Goal: Information Seeking & Learning: Learn about a topic

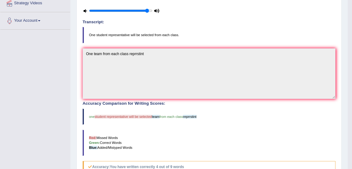
click at [226, 120] on blockquote "one student representative will be selected team from each class reprrstint" at bounding box center [209, 117] width 253 height 16
click at [228, 113] on blockquote "one student representative will be selected team from each class reprrstint" at bounding box center [209, 117] width 253 height 16
click at [230, 103] on h4 "Accuracy Comparison for Writing Scores:" at bounding box center [209, 103] width 253 height 5
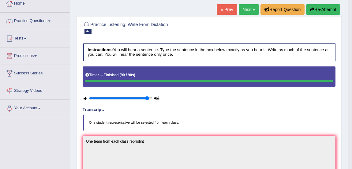
scroll to position [35, 0]
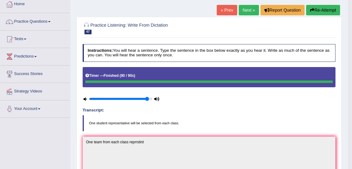
click at [247, 12] on link "Next »" at bounding box center [249, 10] width 20 height 10
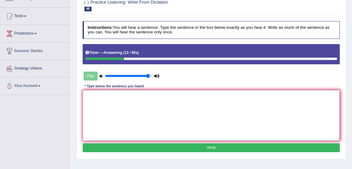
click at [104, 101] on textarea at bounding box center [211, 115] width 257 height 50
type textarea "N"
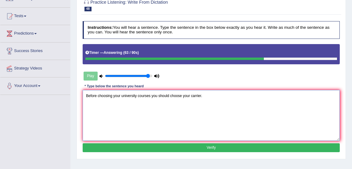
type textarea "Before choosing your university courses you should choose your carrier."
click at [305, 147] on button "Verify" at bounding box center [211, 147] width 257 height 9
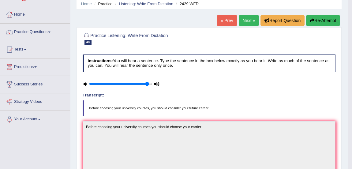
scroll to position [15, 0]
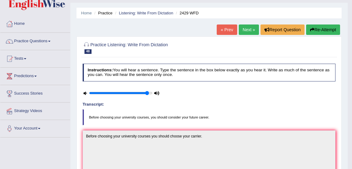
click at [247, 32] on link "Next »" at bounding box center [249, 29] width 20 height 10
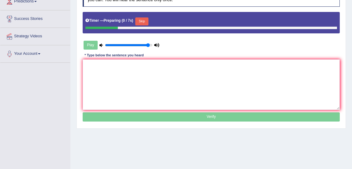
scroll to position [99, 0]
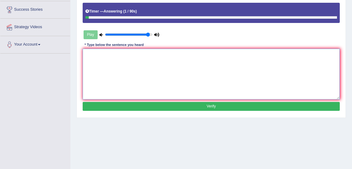
click at [117, 67] on textarea at bounding box center [211, 74] width 257 height 50
click at [95, 54] on textarea "Being does not mean that" at bounding box center [211, 74] width 257 height 50
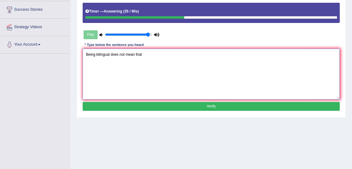
click at [151, 55] on textarea "Being bilingual does not mean that" at bounding box center [211, 74] width 257 height 50
type textarea "Being bilingual does not mean that you know about the languages."
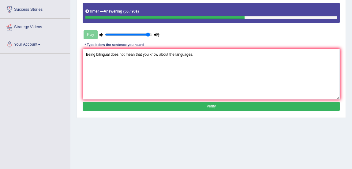
click at [258, 107] on button "Verify" at bounding box center [211, 106] width 257 height 9
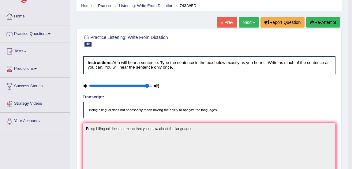
scroll to position [22, 0]
click at [245, 21] on link "Next »" at bounding box center [249, 22] width 20 height 10
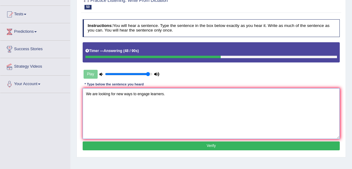
scroll to position [60, 0]
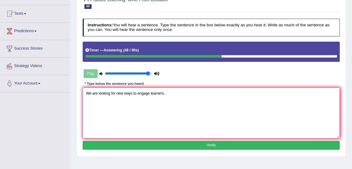
type textarea "We are looking for new ways to engage learners."
click at [226, 145] on button "Verify" at bounding box center [211, 145] width 257 height 9
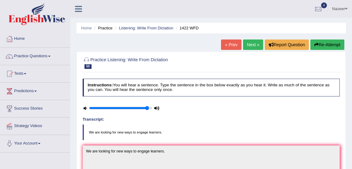
scroll to position [0, 0]
click at [254, 47] on link "Next »" at bounding box center [253, 44] width 20 height 10
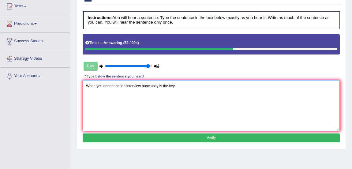
scroll to position [69, 0]
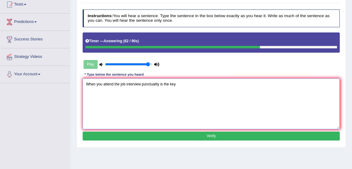
type textarea "When you attend the job interview punctuality is the key."
click at [233, 134] on button "Verify" at bounding box center [211, 136] width 257 height 9
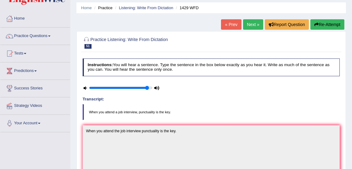
scroll to position [19, 0]
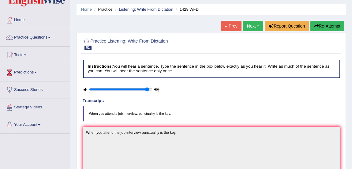
click at [248, 26] on link "Next »" at bounding box center [253, 26] width 20 height 10
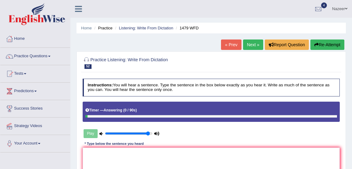
click at [329, 44] on button "Re-Attempt" at bounding box center [327, 44] width 34 height 10
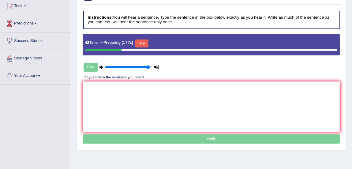
scroll to position [69, 0]
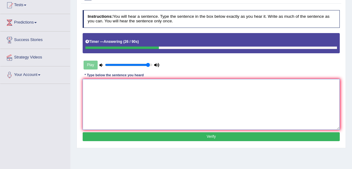
click at [122, 117] on textarea at bounding box center [211, 104] width 257 height 50
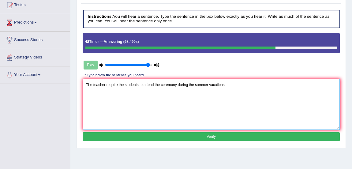
click at [117, 84] on textarea "The teacher require the students to attend the ceremony during the summer vacat…" at bounding box center [211, 104] width 257 height 50
type textarea "The teacher required the students to attend the ceremony during the summer vaca…"
click at [262, 136] on button "Verify" at bounding box center [211, 136] width 257 height 9
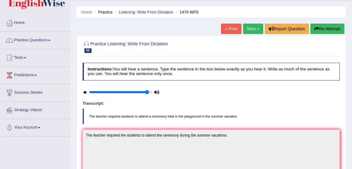
scroll to position [15, 0]
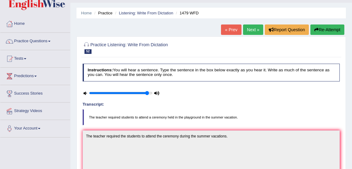
click at [251, 28] on link "Next »" at bounding box center [253, 29] width 20 height 10
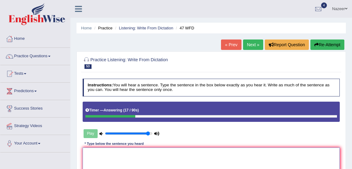
type textarea "t"
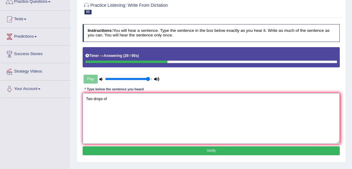
scroll to position [56, 0]
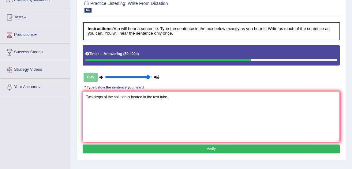
click at [233, 139] on textarea "Two drops of the solution is heated in the test tube." at bounding box center [211, 116] width 257 height 50
type textarea "Two drops of the solution is heated in the test tube."
click at [246, 150] on button "Verify" at bounding box center [211, 148] width 257 height 9
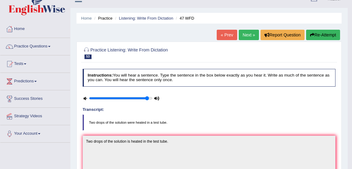
scroll to position [0, 0]
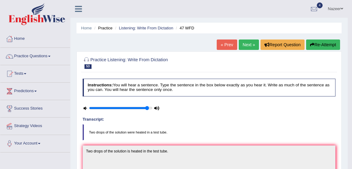
click at [251, 46] on link "Next »" at bounding box center [249, 44] width 20 height 10
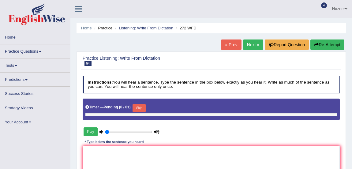
type input "0.95"
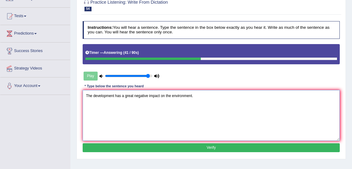
scroll to position [66, 0]
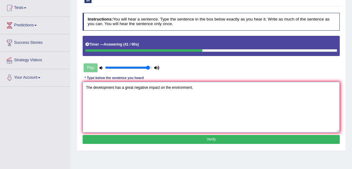
type textarea "The development has a great negative impact on the environment."
click at [252, 141] on button "Verify" at bounding box center [211, 139] width 257 height 9
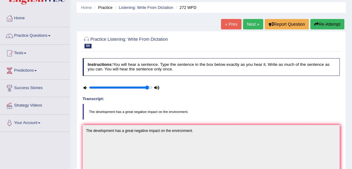
scroll to position [13, 0]
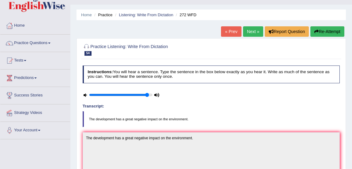
click at [250, 35] on link "Next »" at bounding box center [253, 31] width 20 height 10
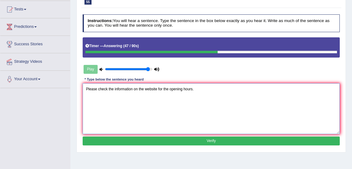
scroll to position [64, 0]
type textarea "Please check the information on the website for the opening hours."
click at [229, 147] on div "Instructions: You will hear a sentence. Type the sentence in the box below exac…" at bounding box center [211, 81] width 260 height 138
click at [215, 141] on button "Verify" at bounding box center [211, 140] width 257 height 9
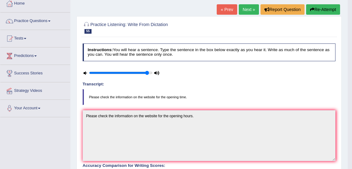
scroll to position [16, 0]
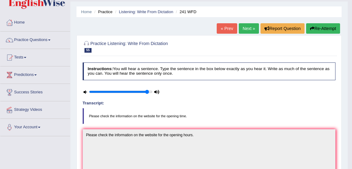
click at [248, 28] on link "Next »" at bounding box center [249, 28] width 20 height 10
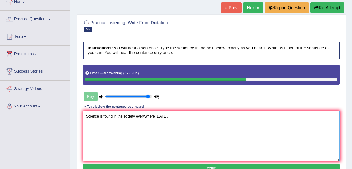
scroll to position [42, 0]
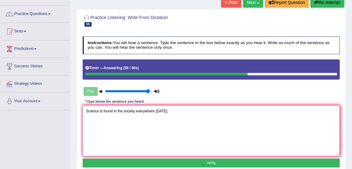
type textarea "Science is found in the society everywhere [DATE]."
click at [245, 165] on button "Verify" at bounding box center [211, 162] width 257 height 9
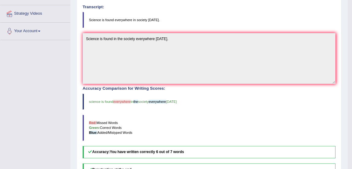
scroll to position [113, 0]
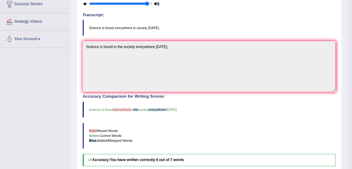
click at [244, 144] on blockquote "Red: Missed Words Green: Correct Words Blue: Added/Mistyped Words" at bounding box center [209, 136] width 253 height 26
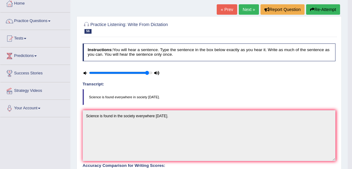
scroll to position [32, 0]
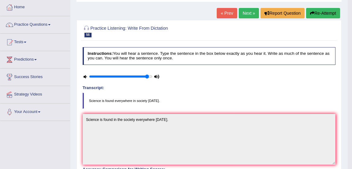
click at [250, 12] on link "Next »" at bounding box center [249, 13] width 20 height 10
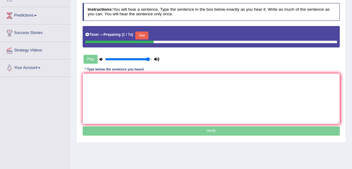
scroll to position [76, 0]
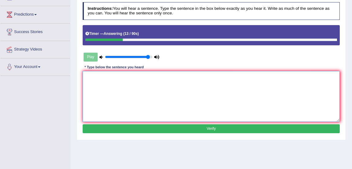
click at [113, 84] on textarea at bounding box center [211, 96] width 257 height 50
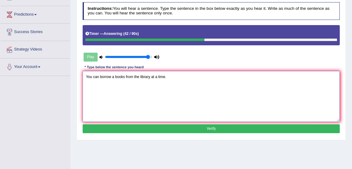
type textarea "You can borrow a books from the library at a time."
click at [245, 131] on button "Verify" at bounding box center [211, 128] width 257 height 9
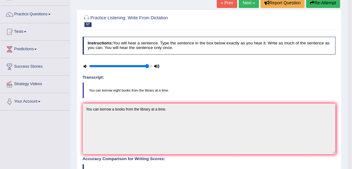
scroll to position [8, 0]
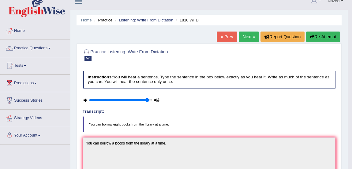
click at [244, 38] on link "Next »" at bounding box center [249, 37] width 20 height 10
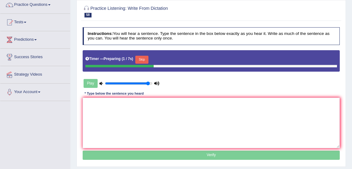
scroll to position [60, 0]
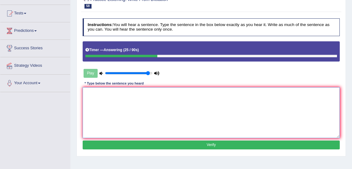
click at [138, 113] on textarea at bounding box center [211, 112] width 257 height 50
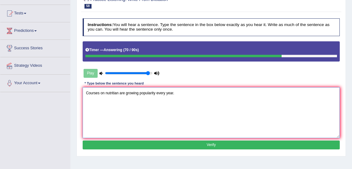
click at [118, 92] on textarea "Courses on nutritian are growing popularity every year." at bounding box center [211, 112] width 257 height 50
type textarea "Courses on nutrition are growing popularity every year."
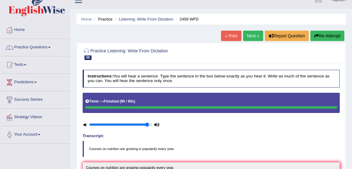
scroll to position [0, 0]
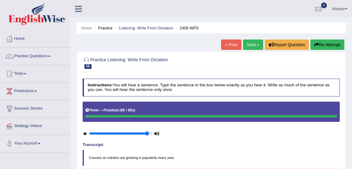
click at [251, 44] on link "Next »" at bounding box center [253, 44] width 20 height 10
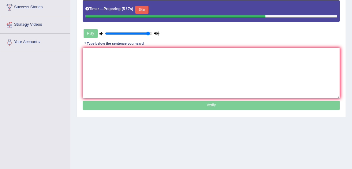
scroll to position [102, 0]
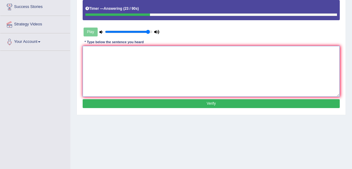
click at [134, 60] on textarea at bounding box center [211, 71] width 257 height 50
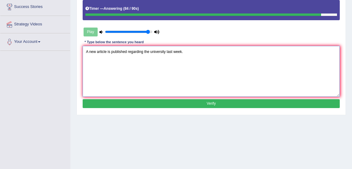
type textarea "A new article is published regarding the university last week."
click at [306, 100] on button "Verify" at bounding box center [211, 103] width 257 height 9
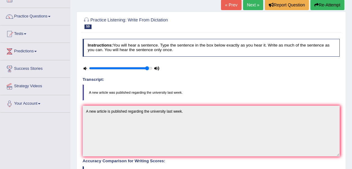
scroll to position [33, 0]
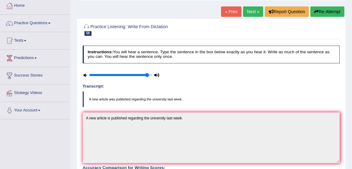
click at [256, 15] on link "Next »" at bounding box center [253, 11] width 20 height 10
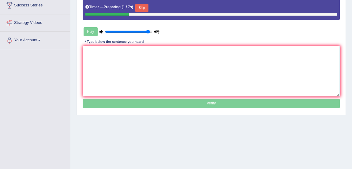
scroll to position [103, 0]
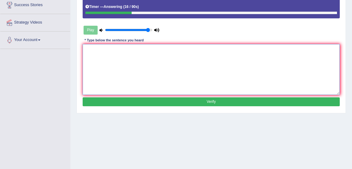
click at [117, 63] on textarea at bounding box center [211, 69] width 257 height 50
type textarea "The fiction book has just passed the counter."
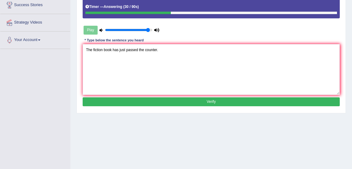
click at [263, 98] on button "Verify" at bounding box center [211, 101] width 257 height 9
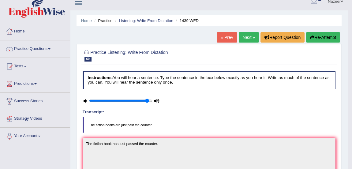
scroll to position [7, 0]
click at [251, 39] on link "Next »" at bounding box center [249, 37] width 20 height 10
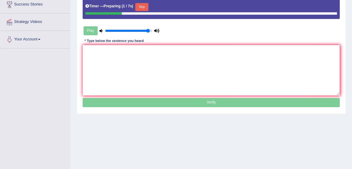
scroll to position [108, 0]
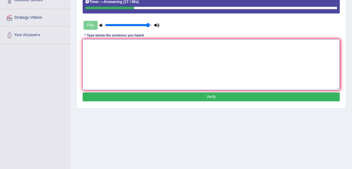
click at [104, 49] on textarea at bounding box center [211, 64] width 257 height 50
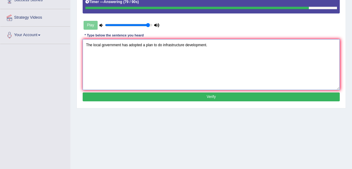
type textarea "The local government has adopted a plan to do infrastructure development."
click at [223, 92] on button "Verify" at bounding box center [211, 96] width 257 height 9
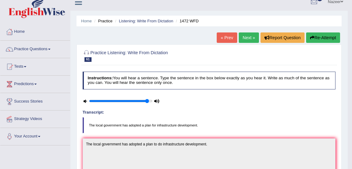
scroll to position [0, 0]
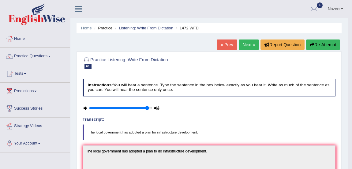
click at [24, 58] on link "Practice Questions" at bounding box center [35, 55] width 70 height 15
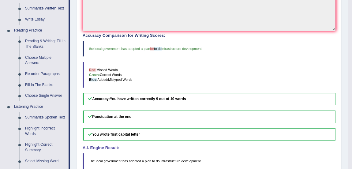
scroll to position [166, 0]
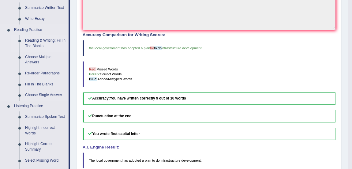
click at [43, 43] on link "Reading & Writing: Fill In The Blanks" at bounding box center [45, 43] width 46 height 16
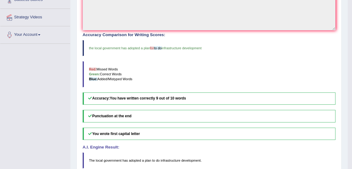
scroll to position [73, 0]
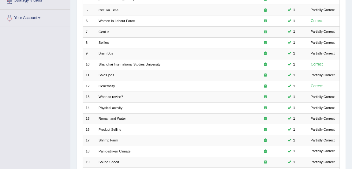
scroll to position [184, 0]
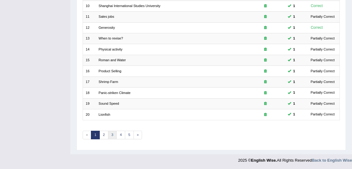
click at [108, 137] on link "3" at bounding box center [112, 135] width 9 height 9
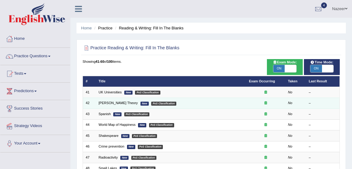
click at [160, 99] on td "Freud's Theory New PoS Classification" at bounding box center [171, 103] width 150 height 11
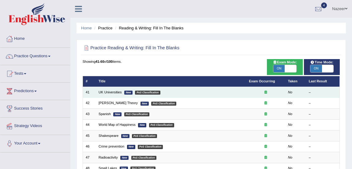
click at [246, 94] on td at bounding box center [265, 92] width 39 height 11
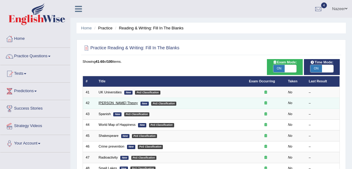
click at [106, 101] on link "Freud's Theory" at bounding box center [117, 103] width 39 height 4
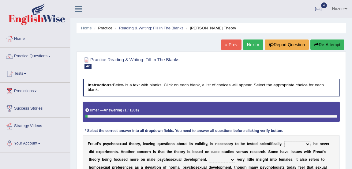
click at [228, 48] on link "« Prev" at bounding box center [231, 44] width 20 height 10
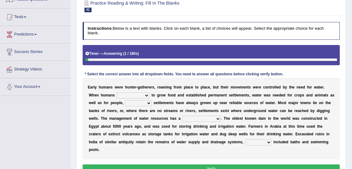
scroll to position [62, 0]
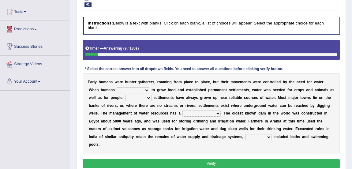
click at [131, 88] on select "start having started starting started" at bounding box center [133, 90] width 33 height 6
select select "started"
click at [117, 87] on select "start having started starting started" at bounding box center [133, 90] width 33 height 6
click at [131, 100] on select "because so thus thereby" at bounding box center [138, 98] width 26 height 6
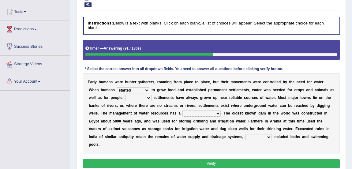
select select "thereby"
click at [125, 95] on select "because so thus thereby" at bounding box center [138, 98] width 26 height 6
click at [199, 113] on select "meticulous study moderate change brief existence long history" at bounding box center [201, 113] width 38 height 6
select select "long history"
click at [182, 110] on select "meticulous study moderate change brief existence long history" at bounding box center [201, 113] width 38 height 6
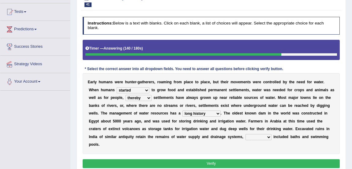
click at [250, 137] on select "as what which whatever" at bounding box center [258, 137] width 26 height 6
select select "which"
click at [245, 134] on select "as what which whatever" at bounding box center [258, 137] width 26 height 6
click at [216, 163] on button "Verify" at bounding box center [211, 163] width 257 height 9
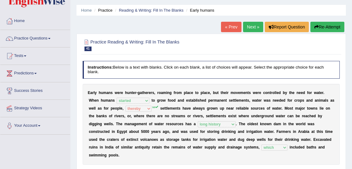
scroll to position [17, 0]
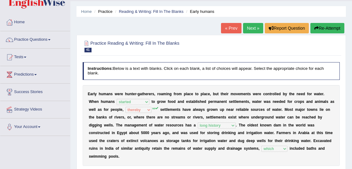
click at [252, 32] on link "Next »" at bounding box center [253, 28] width 20 height 10
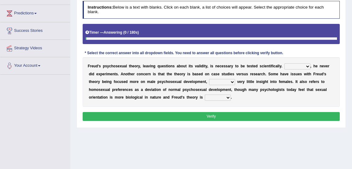
scroll to position [79, 0]
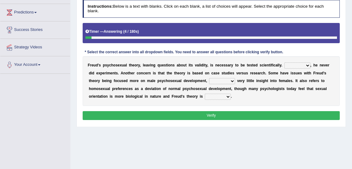
click at [297, 64] on select "Whatever Therefore However Besides" at bounding box center [297, 65] width 26 height 6
select select "Besides"
click at [284, 62] on select "Whatever Therefore However Besides" at bounding box center [297, 65] width 26 height 6
click at [214, 81] on select "offers offering offered offer" at bounding box center [222, 81] width 26 height 6
select select "offering"
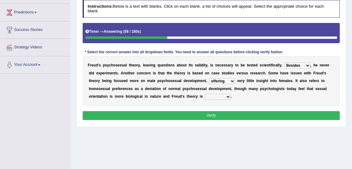
click at [209, 78] on select "offers offering offered offer" at bounding box center [222, 81] width 26 height 6
click at [207, 95] on select "one-sided right wrong prolific" at bounding box center [218, 97] width 26 height 6
select select "one-sided"
click at [205, 94] on select "one-sided right wrong prolific" at bounding box center [218, 97] width 26 height 6
click at [213, 115] on button "Verify" at bounding box center [211, 115] width 257 height 9
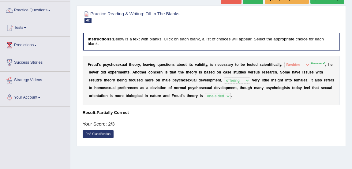
scroll to position [16, 0]
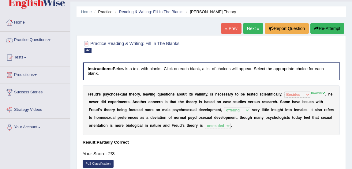
click at [248, 33] on link "Next »" at bounding box center [253, 28] width 20 height 10
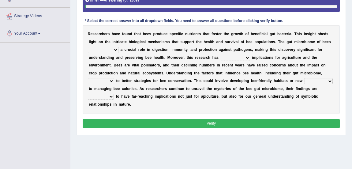
scroll to position [118, 0]
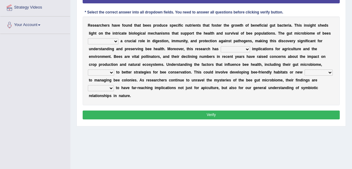
click at [104, 42] on select "exists suspends plays recommends" at bounding box center [103, 41] width 31 height 6
select select "plays"
click at [88, 38] on select "exists suspends plays recommends" at bounding box center [103, 41] width 31 height 6
click at [230, 47] on select "broader lengthy approximate intrinsic" at bounding box center [235, 49] width 29 height 6
select select "broader"
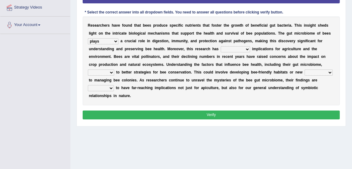
click at [221, 46] on select "broader lengthy approximate intrinsic" at bounding box center [235, 49] width 29 height 6
click at [98, 71] on select "could leas have led which lead leading" at bounding box center [101, 72] width 26 height 6
select select "have led"
click at [88, 69] on select "could leas have led which lead leading" at bounding box center [101, 72] width 26 height 6
click at [313, 71] on select "phenomena approaches traditions themes" at bounding box center [318, 72] width 28 height 6
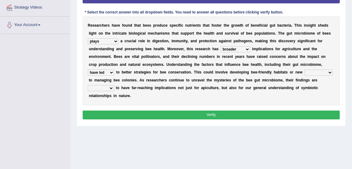
select select "approaches"
click at [304, 69] on select "phenomena approaches traditions themes" at bounding box center [318, 72] width 28 height 6
click at [107, 88] on select "hopeful neutral liable likely" at bounding box center [101, 88] width 26 height 6
select select "likely"
click at [88, 85] on select "hopeful neutral liable likely" at bounding box center [101, 88] width 26 height 6
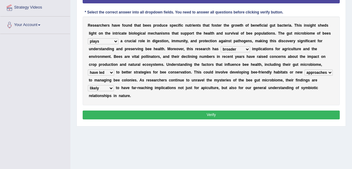
click at [123, 111] on button "Verify" at bounding box center [211, 114] width 257 height 9
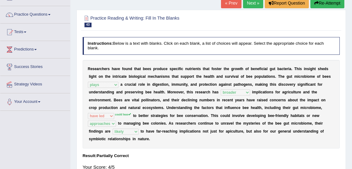
scroll to position [22, 0]
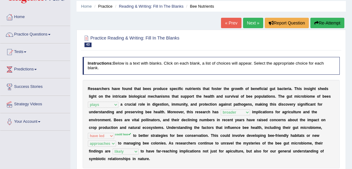
click at [251, 21] on link "Next »" at bounding box center [253, 23] width 20 height 10
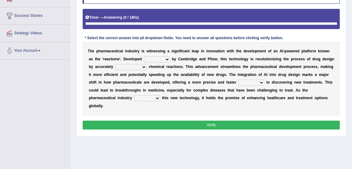
scroll to position [111, 0]
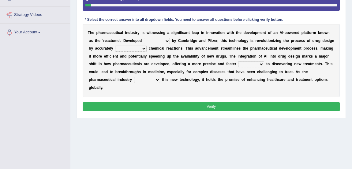
click at [159, 41] on select "hardly jointly patiently regularly" at bounding box center [157, 41] width 26 height 6
select select "jointly"
click at [144, 38] on select "hardly jointly patiently regularly" at bounding box center [157, 41] width 26 height 6
click at [132, 49] on select "predicting predicts prediction of has predicted" at bounding box center [131, 49] width 32 height 6
select select "predicting"
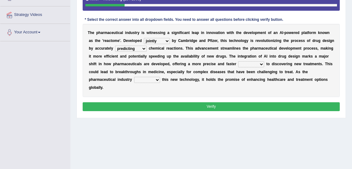
click at [115, 46] on select "predicting predicts prediction of has predicted" at bounding box center [131, 49] width 32 height 6
click at [249, 63] on select "departure deviation route advance" at bounding box center [251, 64] width 26 height 6
select select "route"
click at [238, 61] on select "departure deviation route advance" at bounding box center [251, 64] width 26 height 6
click at [252, 64] on select "departure deviation route advance" at bounding box center [251, 64] width 26 height 6
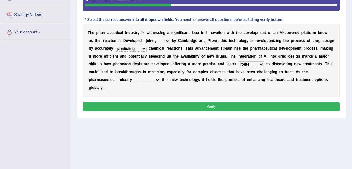
click at [252, 64] on select "departure deviation route advance" at bounding box center [251, 64] width 26 height 6
click at [152, 80] on select "frames mimics previews embraces" at bounding box center [147, 80] width 26 height 6
select select "embraces"
click at [134, 77] on select "frames mimics previews embraces" at bounding box center [147, 80] width 26 height 6
click at [202, 109] on button "Verify" at bounding box center [211, 106] width 257 height 9
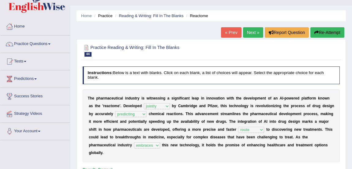
scroll to position [8, 0]
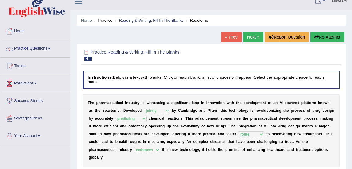
click at [251, 39] on link "Next »" at bounding box center [253, 37] width 20 height 10
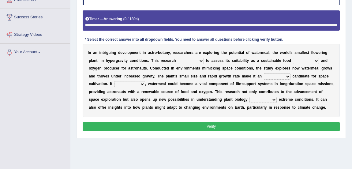
scroll to position [106, 0]
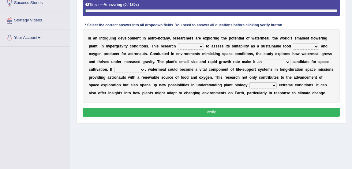
click at [186, 47] on select "enters fits works aims" at bounding box center [191, 46] width 26 height 6
select select "aims"
click at [178, 43] on select "enters fits works aims" at bounding box center [191, 46] width 26 height 6
click at [311, 45] on select "root source process cause" at bounding box center [306, 46] width 26 height 6
select select "process"
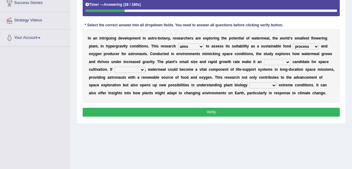
click at [293, 43] on select "root source process cause" at bounding box center [306, 46] width 26 height 6
click at [274, 60] on select "ideal articulate exhaustive absolute" at bounding box center [277, 62] width 27 height 6
click at [264, 59] on select "ideal articulate exhaustive absolute" at bounding box center [277, 62] width 27 height 6
click at [277, 61] on select "ideal articulate exhaustive absolute" at bounding box center [277, 62] width 27 height 6
select select "ideal"
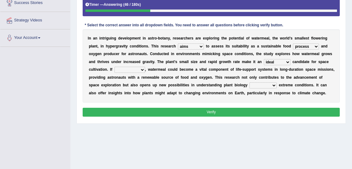
click at [264, 59] on select "ideal articulate exhaustive absolute" at bounding box center [277, 62] width 27 height 6
click at [136, 71] on select "successful is successful is succeeded succeeds" at bounding box center [129, 70] width 31 height 6
click at [121, 108] on button "Verify" at bounding box center [211, 112] width 257 height 9
click at [127, 70] on select "successful is successful is succeeded succeeds" at bounding box center [129, 70] width 31 height 6
click at [127, 108] on button "Verify" at bounding box center [211, 112] width 257 height 9
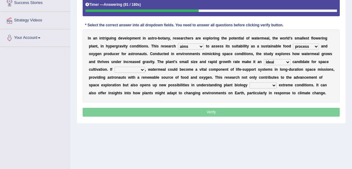
click at [136, 71] on select "successful is successful is succeeded succeeds" at bounding box center [129, 70] width 31 height 6
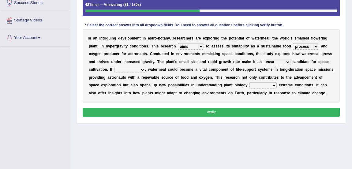
select select "succeeds"
click at [114, 67] on select "successful is successful is succeeded succeeds" at bounding box center [129, 70] width 31 height 6
click at [259, 86] on select "beyond within throughout under" at bounding box center [262, 85] width 27 height 6
select select "under"
click at [249, 82] on select "beyond within throughout under" at bounding box center [262, 85] width 27 height 6
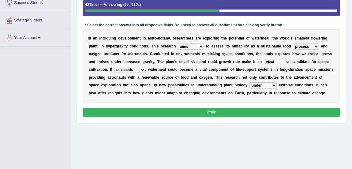
click at [264, 109] on button "Verify" at bounding box center [211, 112] width 257 height 9
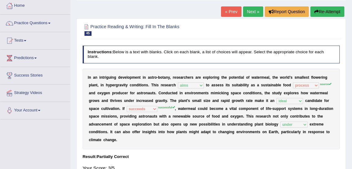
scroll to position [28, 0]
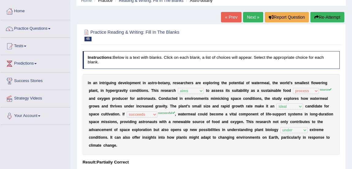
click at [250, 18] on link "Next »" at bounding box center [253, 17] width 20 height 10
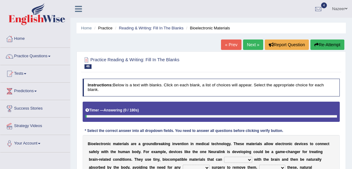
click at [229, 44] on link "« Prev" at bounding box center [231, 44] width 20 height 10
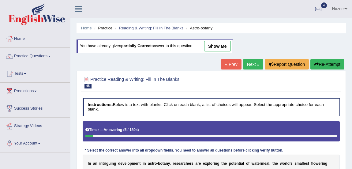
click at [216, 45] on link "show me" at bounding box center [217, 46] width 27 height 10
select select "aims"
select select "process"
select select "ideal"
select select "succeeds"
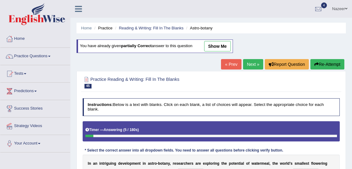
select select "under"
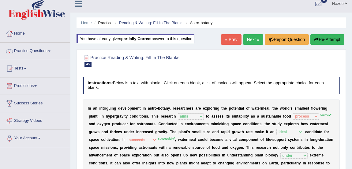
scroll to position [0, 0]
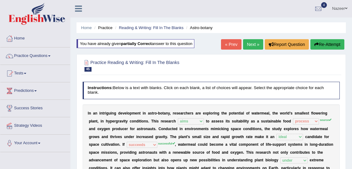
click at [257, 44] on link "Next »" at bounding box center [253, 44] width 20 height 10
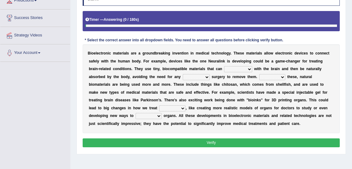
scroll to position [92, 0]
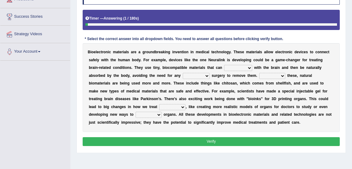
click at [236, 67] on select "unite interact accompany compute" at bounding box center [238, 68] width 28 height 6
select select "interact"
click at [224, 65] on select "unite interact accompany compute" at bounding box center [238, 68] width 28 height 6
click at [198, 76] on select "final passive additional misleading" at bounding box center [196, 76] width 27 height 6
select select "additional"
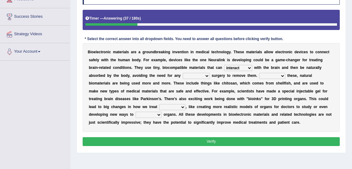
click at [183, 73] on select "final passive additional misleading" at bounding box center [196, 76] width 27 height 6
click at [275, 76] on select "Beside Alongside Together Since" at bounding box center [272, 76] width 26 height 6
select select "Beside"
click at [259, 73] on select "Beside Alongside Together Since" at bounding box center [272, 76] width 26 height 6
click at [173, 105] on select "audience surgeries specialists patients" at bounding box center [172, 107] width 26 height 6
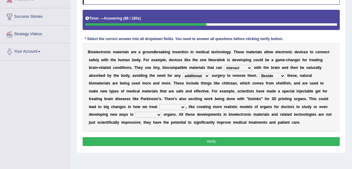
select select "patients"
click at [159, 104] on select "audience surgeries specialists patients" at bounding box center [172, 107] width 26 height 6
click at [148, 113] on select "distribute anticipate transplant levy" at bounding box center [149, 115] width 26 height 6
select select "transplant"
click at [136, 112] on select "distribute anticipate transplant levy" at bounding box center [149, 115] width 26 height 6
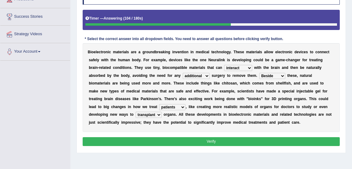
click at [174, 143] on button "Verify" at bounding box center [211, 141] width 257 height 9
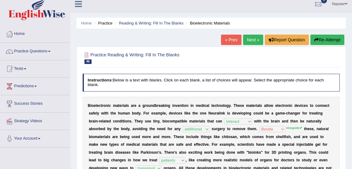
scroll to position [5, 0]
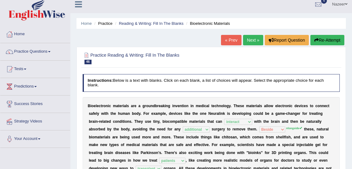
click at [251, 40] on link "Next »" at bounding box center [253, 40] width 20 height 10
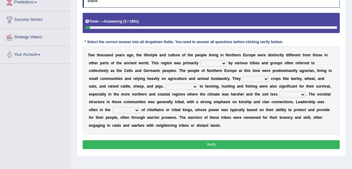
scroll to position [102, 0]
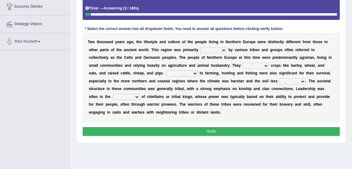
click at [214, 51] on select "entitled marketed estimated inhabited" at bounding box center [213, 50] width 26 height 6
select select "inhabited"
click at [200, 47] on select "entitled marketed estimated inhabited" at bounding box center [213, 50] width 26 height 6
click at [251, 67] on select "processed cultivated traversed imported" at bounding box center [256, 66] width 26 height 6
select select "cultivated"
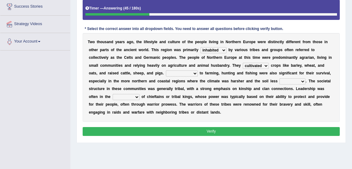
click at [243, 63] on select "processed cultivated traversed imported" at bounding box center [256, 66] width 26 height 6
click at [179, 75] on select "In addition Consequently As well Furthermore" at bounding box center [182, 73] width 32 height 6
select select "In addition"
click at [166, 70] on select "In addition Consequently As well Furthermore" at bounding box center [182, 73] width 32 height 6
click at [287, 80] on select "fertile rural navigable expansive" at bounding box center [292, 81] width 26 height 6
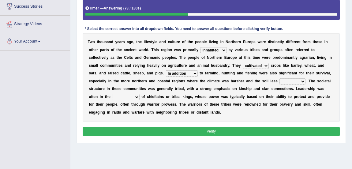
select select "fertile"
click at [279, 78] on select "fertile rural navigable expansive" at bounding box center [292, 81] width 26 height 6
click at [125, 95] on select "acquisition plans ambition hands" at bounding box center [126, 97] width 27 height 6
select select "hands"
click at [113, 94] on select "acquisition plans ambition hands" at bounding box center [126, 97] width 27 height 6
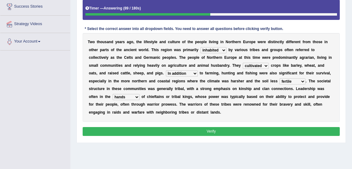
click at [206, 131] on button "Verify" at bounding box center [211, 131] width 257 height 9
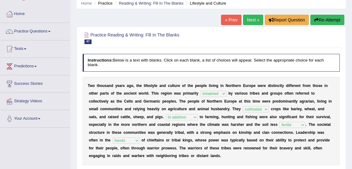
scroll to position [24, 0]
click at [248, 21] on link "Next »" at bounding box center [253, 20] width 20 height 10
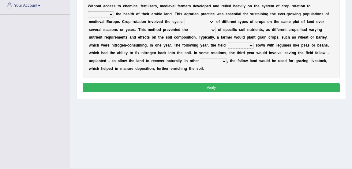
click at [100, 13] on select "dictate construct commit preserve" at bounding box center [101, 14] width 26 height 6
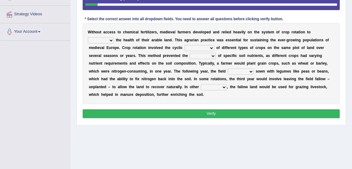
scroll to position [111, 0]
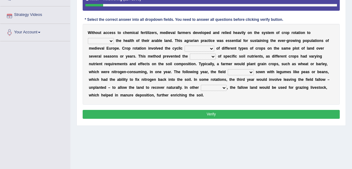
click at [94, 40] on select "dictate construct commit preserve" at bounding box center [101, 41] width 26 height 6
select select "preserve"
click at [88, 38] on select "dictate construct commit preserve" at bounding box center [101, 41] width 26 height 6
click at [192, 49] on select "erosion cultivation revision manufacture" at bounding box center [199, 49] width 30 height 6
select select "cultivation"
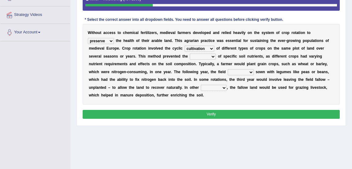
click at [184, 46] on select "erosion cultivation revision manufacture" at bounding box center [199, 49] width 30 height 6
click at [193, 54] on select "discovery mortality saturation depletion" at bounding box center [203, 57] width 26 height 6
select select "depletion"
click at [190, 54] on select "discovery mortality saturation depletion" at bounding box center [203, 57] width 26 height 6
click at [239, 72] on select "would had been had would be" at bounding box center [241, 72] width 26 height 6
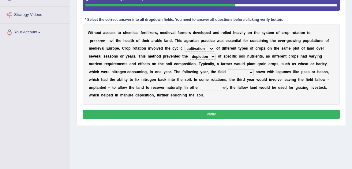
select select "would be"
click at [228, 69] on select "would had been had would be" at bounding box center [241, 72] width 26 height 6
click at [210, 86] on select "results points aspects cases" at bounding box center [214, 88] width 26 height 6
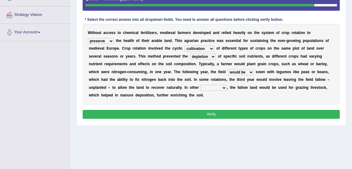
select select "cases"
click at [201, 85] on select "results points aspects cases" at bounding box center [214, 88] width 26 height 6
click at [211, 115] on button "Verify" at bounding box center [211, 114] width 257 height 9
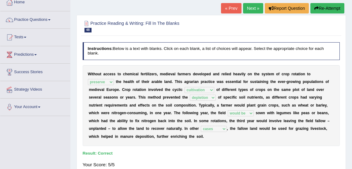
scroll to position [35, 0]
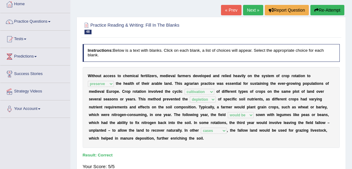
click at [250, 11] on link "Next »" at bounding box center [253, 10] width 20 height 10
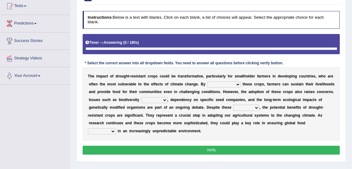
scroll to position [86, 0]
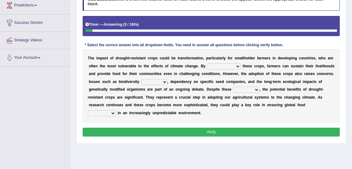
click at [223, 66] on select "resurrecting demonstrating cultivating devastating" at bounding box center [223, 66] width 33 height 6
select select "cultivating"
click at [207, 63] on select "resurrecting demonstrating cultivating devastating" at bounding box center [223, 66] width 33 height 6
click at [150, 83] on select "loss conflict shift draft" at bounding box center [154, 82] width 26 height 6
select select "loss"
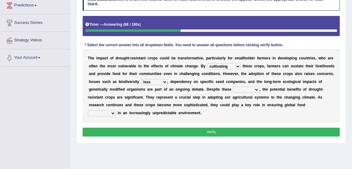
click at [141, 79] on select "loss conflict shift draft" at bounding box center [154, 82] width 26 height 6
click at [243, 87] on select "concerns facilities editions fees" at bounding box center [246, 90] width 26 height 6
select select "concerns"
click at [233, 87] on select "concerns facilities editions fees" at bounding box center [246, 90] width 26 height 6
click at [103, 112] on select "security inevitability support emergence" at bounding box center [102, 113] width 28 height 6
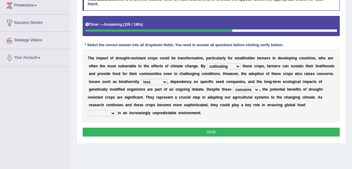
select select "security"
click at [88, 110] on select "security inevitability support emergence" at bounding box center [102, 113] width 28 height 6
click at [126, 126] on div "Instructions: Below is a text with blanks. Click on each blank, a list of choic…" at bounding box center [211, 66] width 260 height 150
click at [124, 132] on button "Verify" at bounding box center [211, 132] width 257 height 9
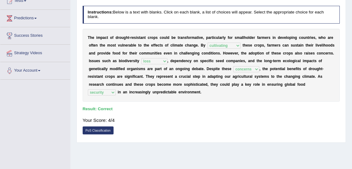
click at [248, 147] on div "Home Practice Reading & Writing: Fill In The Blanks Drought-resistant Crops « P…" at bounding box center [210, 80] width 281 height 306
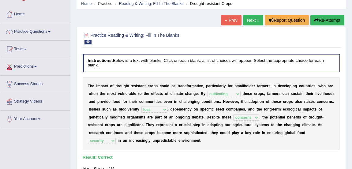
scroll to position [24, 0]
click at [251, 21] on link "Next »" at bounding box center [253, 20] width 20 height 10
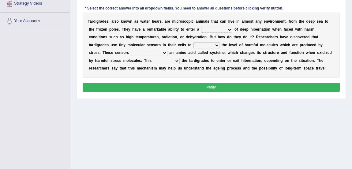
click at [215, 29] on select "path circumstance state condition" at bounding box center [216, 30] width 31 height 6
select select "state"
click at [201, 27] on select "path circumstance state condition" at bounding box center [216, 30] width 31 height 6
click at [193, 44] on select "detect amplify disable introduce" at bounding box center [206, 45] width 26 height 6
select select "detect"
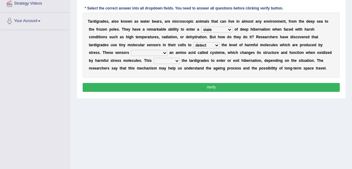
click at [193, 42] on select "detect amplify disable introduce" at bounding box center [206, 45] width 26 height 6
click at [131, 55] on select "made have been made are made of made in" at bounding box center [149, 53] width 36 height 6
select select "are made of"
click at [131, 50] on select "made have been made are made of made in" at bounding box center [149, 53] width 36 height 6
click at [154, 61] on select "signals infers sustains identifies" at bounding box center [167, 61] width 26 height 6
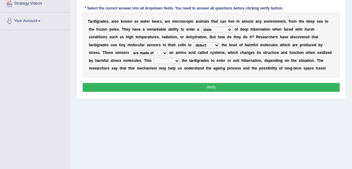
select select "signals"
click at [154, 58] on select "signals infers sustains identifies" at bounding box center [167, 61] width 26 height 6
click at [185, 85] on button "Verify" at bounding box center [211, 87] width 257 height 9
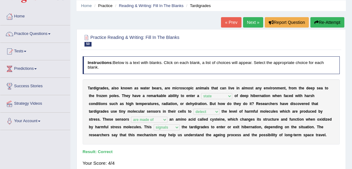
scroll to position [21, 0]
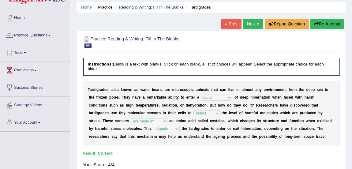
click at [33, 38] on link "Practice Questions" at bounding box center [35, 34] width 70 height 15
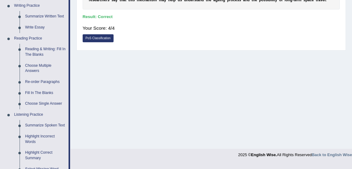
scroll to position [158, 0]
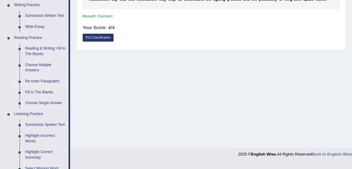
click at [48, 81] on link "Re-order Paragraphs" at bounding box center [45, 81] width 46 height 11
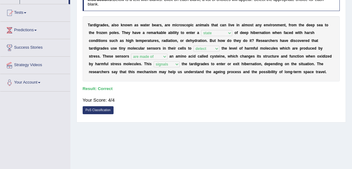
scroll to position [104, 0]
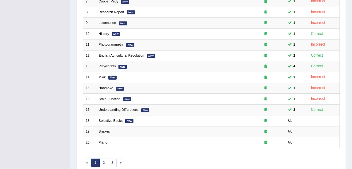
scroll to position [184, 0]
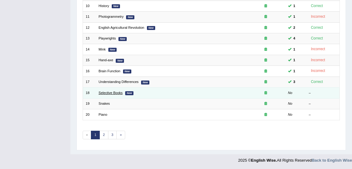
click at [111, 94] on link "Selective Books" at bounding box center [110, 93] width 24 height 4
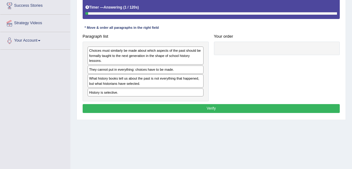
scroll to position [104, 0]
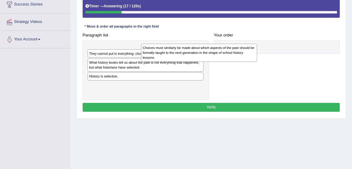
drag, startPoint x: 139, startPoint y: 54, endPoint x: 231, endPoint y: 46, distance: 92.7
click at [227, 47] on div "Choices must similarly be made about which aspects of the past should be formal…" at bounding box center [199, 53] width 116 height 18
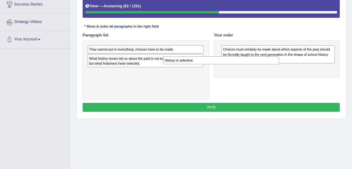
drag, startPoint x: 117, startPoint y: 72, endPoint x: 226, endPoint y: 61, distance: 109.7
click at [222, 61] on div "Paragraph list They cannot put in everything: choices have to be made. What his…" at bounding box center [211, 65] width 262 height 69
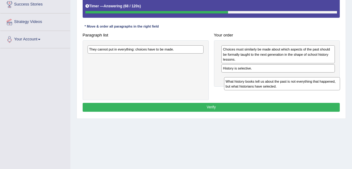
drag, startPoint x: 120, startPoint y: 61, endPoint x: 287, endPoint y: 90, distance: 168.8
click at [287, 90] on div "Paragraph list They cannot put in everything: choices have to be made. What his…" at bounding box center [211, 65] width 262 height 69
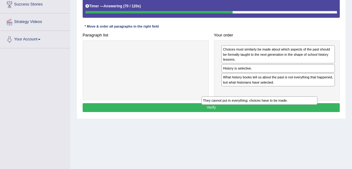
drag, startPoint x: 138, startPoint y: 48, endPoint x: 286, endPoint y: 107, distance: 159.4
click at [286, 107] on div "Instructions: The text boxes in the left panel have been placed in a random ord…" at bounding box center [211, 44] width 260 height 144
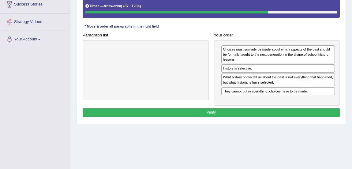
drag, startPoint x: 258, startPoint y: 92, endPoint x: 251, endPoint y: 54, distance: 38.7
click at [251, 87] on div "They cannot put in everything: choices have to be made." at bounding box center [277, 91] width 113 height 8
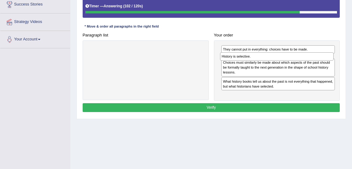
drag, startPoint x: 229, startPoint y: 77, endPoint x: 230, endPoint y: 57, distance: 20.5
click at [230, 58] on div "They cannot put in everything: choices have to be made. Choices must similarly …" at bounding box center [277, 70] width 126 height 60
drag, startPoint x: 241, startPoint y: 59, endPoint x: 241, endPoint y: 49, distance: 9.5
click at [241, 49] on div "History is selective." at bounding box center [276, 49] width 113 height 8
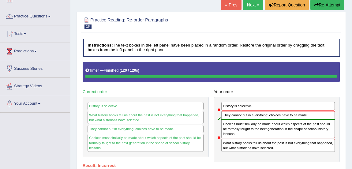
scroll to position [20, 0]
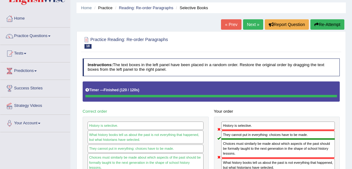
click at [317, 24] on button "Re-Attempt" at bounding box center [327, 24] width 34 height 10
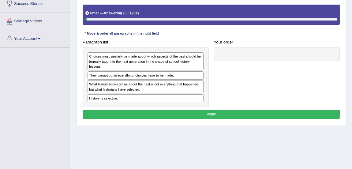
scroll to position [106, 0]
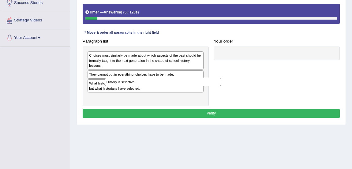
drag, startPoint x: 109, startPoint y: 108, endPoint x: 244, endPoint y: 59, distance: 143.7
click at [221, 78] on div "History is selective." at bounding box center [163, 82] width 116 height 8
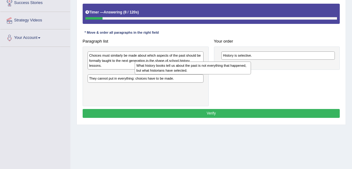
drag, startPoint x: 162, startPoint y: 96, endPoint x: 279, endPoint y: 68, distance: 120.7
click at [251, 68] on div "What history books tell us about the past is not everything that happened, but …" at bounding box center [193, 67] width 116 height 13
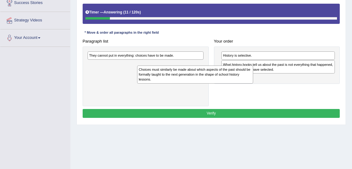
drag, startPoint x: 156, startPoint y: 77, endPoint x: 260, endPoint y: 112, distance: 109.8
click at [228, 99] on div "Paragraph list Choices must similarly be made about which aspects of the past s…" at bounding box center [211, 71] width 262 height 69
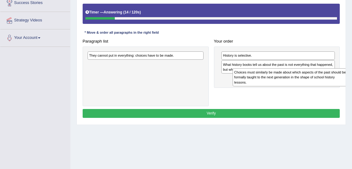
drag, startPoint x: 137, startPoint y: 76, endPoint x: 316, endPoint y: 94, distance: 179.8
click at [316, 86] on div "Choices must similarly be made about which aspects of the past should be formal…" at bounding box center [290, 77] width 116 height 18
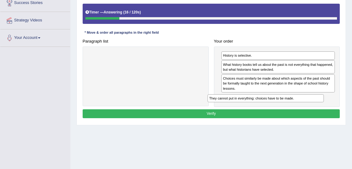
drag, startPoint x: 166, startPoint y: 67, endPoint x: 310, endPoint y: 120, distance: 153.3
click at [310, 120] on div "Instructions: The text boxes in the left panel have been placed in a random ord…" at bounding box center [211, 50] width 260 height 144
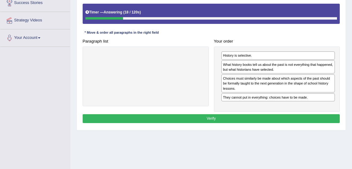
click at [263, 123] on button "Verify" at bounding box center [211, 118] width 257 height 9
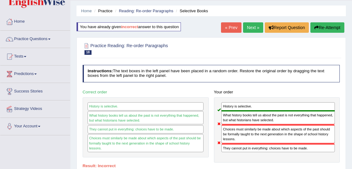
scroll to position [12, 0]
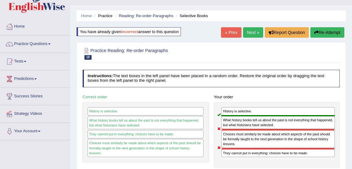
click at [327, 29] on button "Re-Attempt" at bounding box center [327, 32] width 34 height 10
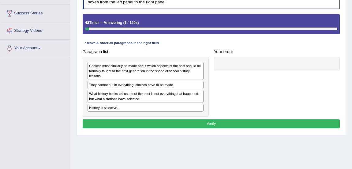
scroll to position [95, 0]
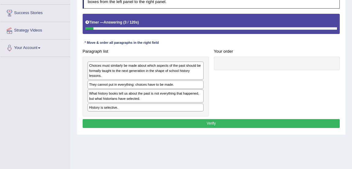
drag, startPoint x: 111, startPoint y: 119, endPoint x: 181, endPoint y: 110, distance: 70.7
click at [181, 110] on div "Choices must similarly be made about which aspects of the past should be formal…" at bounding box center [146, 87] width 126 height 60
drag, startPoint x: 131, startPoint y: 121, endPoint x: 251, endPoint y: 82, distance: 125.9
click at [244, 84] on div "Paragraph list Choices must similarly be made about which aspects of the past s…" at bounding box center [211, 81] width 262 height 69
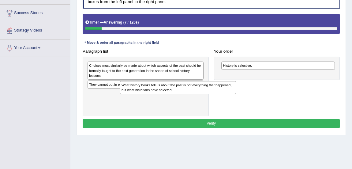
drag, startPoint x: 129, startPoint y: 106, endPoint x: 287, endPoint y: 85, distance: 158.7
click at [236, 85] on div "What history books tell us about the past is not everything that happened, but …" at bounding box center [178, 87] width 116 height 13
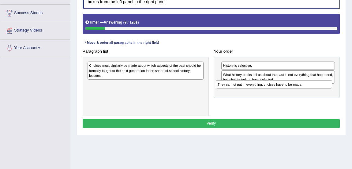
drag, startPoint x: 179, startPoint y: 98, endPoint x: 338, endPoint y: 102, distance: 159.4
click at [338, 102] on div "Paragraph list Choices must similarly be made about which aspects of the past s…" at bounding box center [211, 81] width 262 height 69
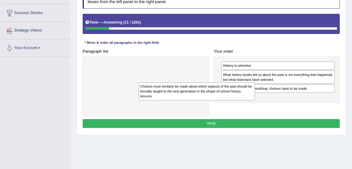
drag, startPoint x: 186, startPoint y: 78, endPoint x: 321, endPoint y: 134, distance: 146.2
click at [321, 132] on div "Instructions: The text boxes in the left panel have been placed in a random ord…" at bounding box center [211, 60] width 260 height 144
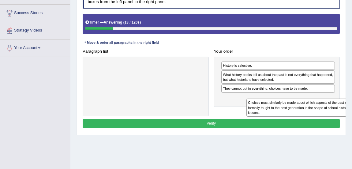
drag, startPoint x: 167, startPoint y: 84, endPoint x: 355, endPoint y: 131, distance: 193.9
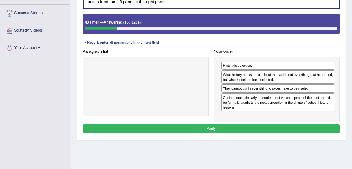
click at [290, 133] on button "Verify" at bounding box center [211, 128] width 257 height 9
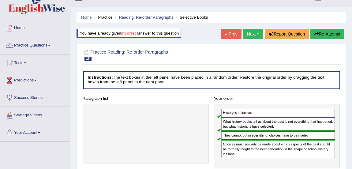
scroll to position [0, 0]
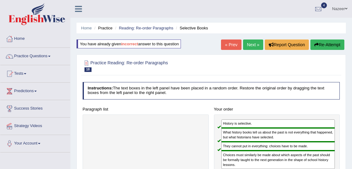
click at [251, 44] on link "Next »" at bounding box center [253, 44] width 20 height 10
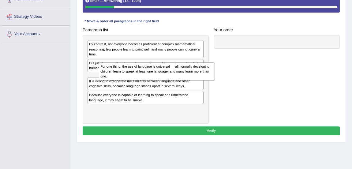
drag, startPoint x: 132, startPoint y: 80, endPoint x: 232, endPoint y: 56, distance: 103.3
click at [200, 66] on div "For one thing, the use of language is universal — all normally developing child…" at bounding box center [157, 71] width 116 height 18
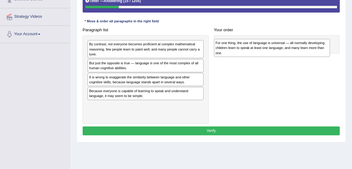
drag, startPoint x: 104, startPoint y: 66, endPoint x: 258, endPoint y: 47, distance: 154.7
click at [258, 47] on div "For one thing, the use of language is universal — all normally developing child…" at bounding box center [272, 48] width 116 height 18
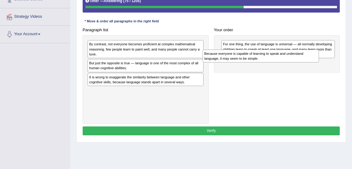
drag, startPoint x: 99, startPoint y: 96, endPoint x: 249, endPoint y: 64, distance: 153.9
click at [249, 64] on div "Paragraph list By contrast, not everyone becomes proficient at complex mathemat…" at bounding box center [211, 74] width 262 height 98
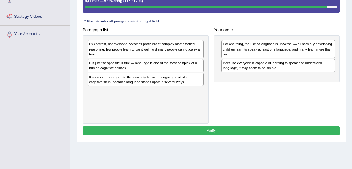
click at [133, 64] on div "But just the opposite is true — language is one of the most complex of all huma…" at bounding box center [145, 65] width 116 height 13
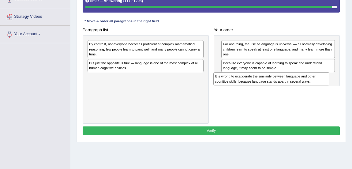
drag, startPoint x: 119, startPoint y: 80, endPoint x: 282, endPoint y: 88, distance: 163.5
click at [282, 88] on div "Paragraph list By contrast, not everyone becomes proficient at complex mathemat…" at bounding box center [211, 74] width 262 height 98
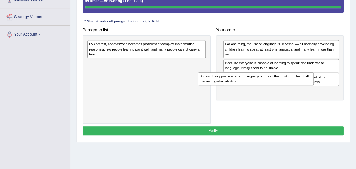
drag, startPoint x: 126, startPoint y: 66, endPoint x: 265, endPoint y: 90, distance: 140.8
click at [265, 90] on div "Paragraph list By contrast, not everyone becomes proficient at complex mathemat…" at bounding box center [213, 74] width 267 height 98
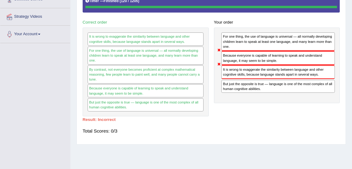
click at [273, 91] on div "But just the opposite is true — language is one of the most complex of all huma…" at bounding box center [277, 86] width 113 height 13
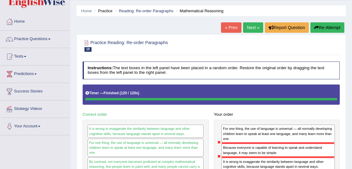
scroll to position [16, 0]
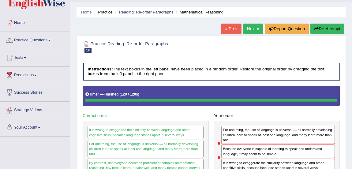
click at [328, 28] on button "Re-Attempt" at bounding box center [327, 29] width 34 height 10
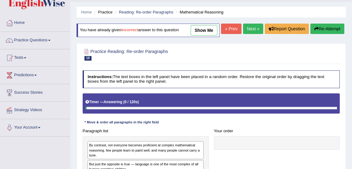
click at [252, 34] on link "Next »" at bounding box center [253, 29] width 20 height 10
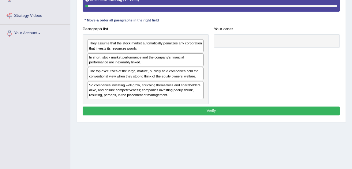
scroll to position [112, 0]
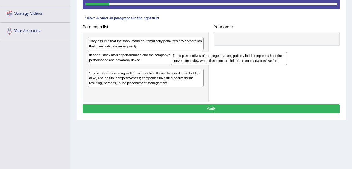
drag, startPoint x: 124, startPoint y: 71, endPoint x: 252, endPoint y: 58, distance: 129.2
click at [239, 61] on div "The top executives of the large, mature, publicly held companies hold the conve…" at bounding box center [229, 58] width 116 height 13
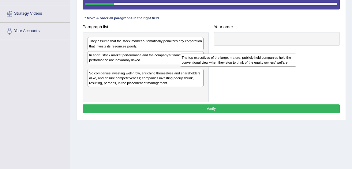
drag, startPoint x: 99, startPoint y: 70, endPoint x: 258, endPoint y: 47, distance: 160.3
click at [258, 54] on div "The top executives of the large, mature, publicly held companies hold the conve…" at bounding box center [238, 60] width 116 height 13
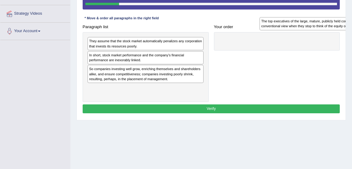
drag, startPoint x: 144, startPoint y: 72, endPoint x: 341, endPoint y: 26, distance: 202.2
click at [345, 25] on div "Practice Reading: Re-order Paragraphs 20 Top Executives Short Instructions: The…" at bounding box center [210, 29] width 269 height 181
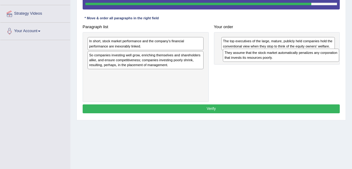
drag, startPoint x: 132, startPoint y: 43, endPoint x: 294, endPoint y: 61, distance: 163.1
click at [294, 61] on div "They assume that the stock market automatically penalizes any corporation that …" at bounding box center [281, 55] width 116 height 13
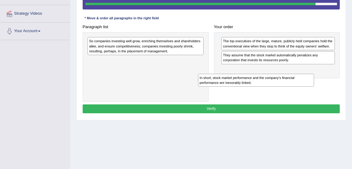
drag, startPoint x: 126, startPoint y: 45, endPoint x: 260, endPoint y: 88, distance: 141.2
click at [259, 89] on div "Paragraph list In short, stock market performance and the company’s financial p…" at bounding box center [211, 62] width 262 height 80
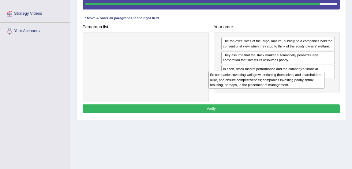
drag, startPoint x: 162, startPoint y: 45, endPoint x: 310, endPoint y: 89, distance: 154.7
click at [310, 89] on div "So companies investing well grow, enriching themselves and shareholders alike, …" at bounding box center [266, 80] width 116 height 18
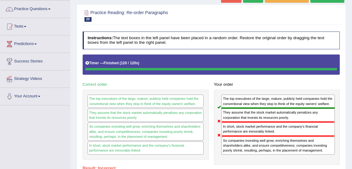
scroll to position [0, 0]
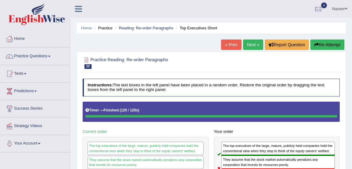
click at [253, 49] on link "Next »" at bounding box center [253, 44] width 20 height 10
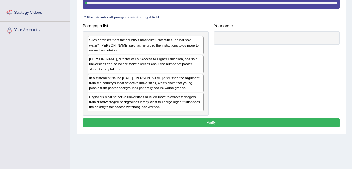
scroll to position [114, 0]
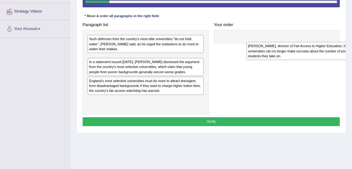
drag, startPoint x: 123, startPoint y: 62, endPoint x: 297, endPoint y: 39, distance: 176.1
click at [297, 42] on div "[PERSON_NAME], director of Fair Access to Higher Education, has said universiti…" at bounding box center [304, 51] width 116 height 18
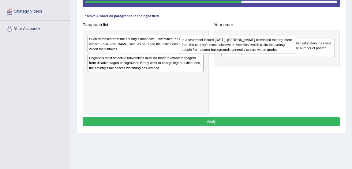
drag, startPoint x: 122, startPoint y: 60, endPoint x: 270, endPoint y: 37, distance: 150.0
click at [252, 40] on div "In a statement issued [DATE], [PERSON_NAME] dismissed the argument from the cou…" at bounding box center [238, 45] width 116 height 18
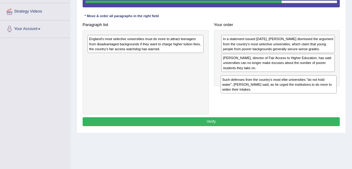
drag, startPoint x: 102, startPoint y: 40, endPoint x: 262, endPoint y: 91, distance: 167.2
click at [262, 91] on div "Such defenses from the country's most elite universities "do not hold water", […" at bounding box center [279, 84] width 116 height 18
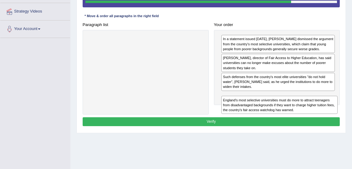
drag, startPoint x: 132, startPoint y: 42, endPoint x: 293, endPoint y: 117, distance: 177.6
click at [293, 117] on div "Instructions: The text boxes in the left panel have been placed in a random ord…" at bounding box center [211, 46] width 260 height 169
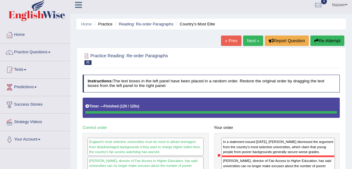
scroll to position [0, 0]
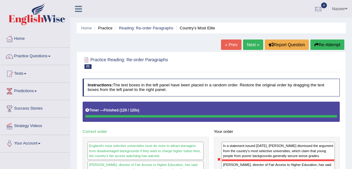
click at [252, 48] on link "Next »" at bounding box center [253, 44] width 20 height 10
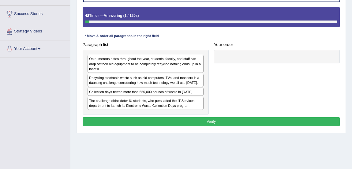
scroll to position [96, 0]
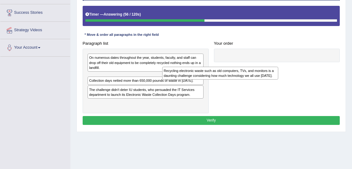
drag, startPoint x: 125, startPoint y: 78, endPoint x: 251, endPoint y: 69, distance: 125.7
click at [251, 69] on div "Recycling electronic waste such as old computers, TVs, and monitors is a daunti…" at bounding box center [220, 73] width 116 height 13
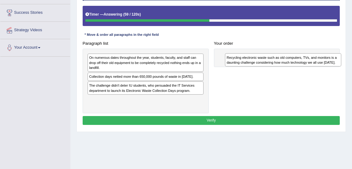
drag, startPoint x: 133, startPoint y: 80, endPoint x: 302, endPoint y: 58, distance: 170.5
click at [302, 58] on div "Recycling electronic waste such as old computers, TVs, and monitors is a daunti…" at bounding box center [283, 59] width 116 height 13
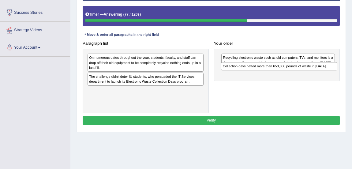
drag, startPoint x: 139, startPoint y: 75, endPoint x: 326, endPoint y: 69, distance: 187.3
click at [326, 69] on div "Collection days netted more than 650,000 pounds of waste in [DATE]." at bounding box center [279, 66] width 116 height 8
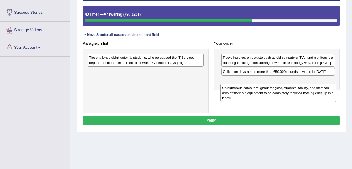
drag, startPoint x: 142, startPoint y: 61, endPoint x: 310, endPoint y: 96, distance: 172.0
click at [304, 98] on div "On numerous dates throughout the year, students, faculty, and staff can drop of…" at bounding box center [278, 93] width 116 height 18
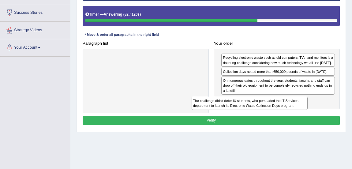
drag, startPoint x: 127, startPoint y: 60, endPoint x: 252, endPoint y: 113, distance: 136.2
click at [252, 113] on div "Instructions: The text boxes in the left panel have been placed in a random ord…" at bounding box center [211, 54] width 260 height 149
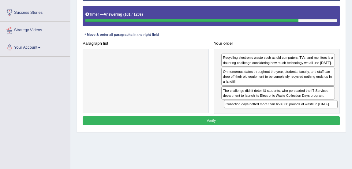
drag, startPoint x: 249, startPoint y: 71, endPoint x: 255, endPoint y: 115, distance: 44.4
click at [255, 115] on div "Instructions: The text boxes in the left panel have been placed in a random ord…" at bounding box center [211, 54] width 260 height 149
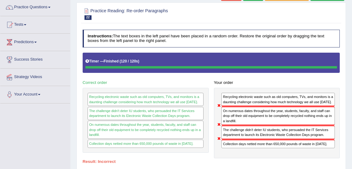
scroll to position [0, 0]
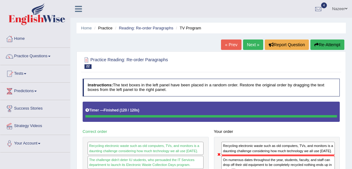
click at [333, 44] on button "Re-Attempt" at bounding box center [327, 44] width 34 height 10
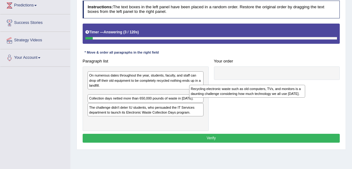
drag, startPoint x: 101, startPoint y: 106, endPoint x: 261, endPoint y: 94, distance: 160.1
click at [245, 98] on div "Recycling electronic waste such as old computers, TVs, and monitors is a daunti…" at bounding box center [247, 91] width 116 height 13
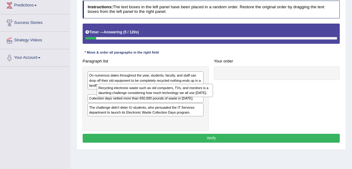
drag, startPoint x: 161, startPoint y: 108, endPoint x: 311, endPoint y: 72, distance: 154.3
click at [213, 84] on div "Recycling electronic waste such as old computers, TVs, and monitors is a daunti…" at bounding box center [155, 90] width 116 height 13
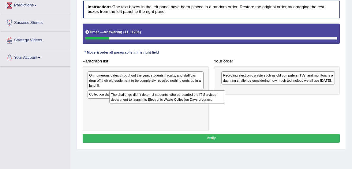
drag, startPoint x: 162, startPoint y: 117, endPoint x: 185, endPoint y: 113, distance: 23.2
click at [185, 113] on div "On numerous dates throughout the year, students, faculty, and staff can drop of…" at bounding box center [146, 98] width 126 height 65
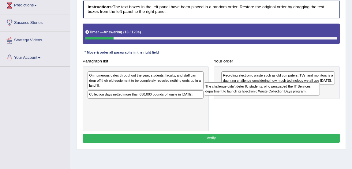
drag, startPoint x: 164, startPoint y: 118, endPoint x: 326, endPoint y: 100, distance: 162.8
click at [320, 95] on div "The challenge didn't deter IU students, who persuaded the IT Services departmen…" at bounding box center [262, 88] width 116 height 13
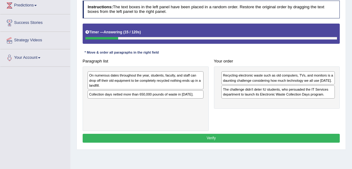
drag, startPoint x: 171, startPoint y: 90, endPoint x: 265, endPoint y: 118, distance: 97.7
click at [203, 89] on div "On numerous dates throughout the year, students, faculty, and staff can drop of…" at bounding box center [145, 80] width 116 height 18
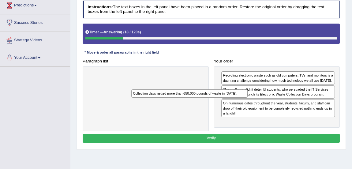
drag, startPoint x: 159, startPoint y: 86, endPoint x: 303, endPoint y: 139, distance: 152.8
click at [303, 131] on div "Paragraph list Collection days netted more than 650,000 pounds of waste in 2010…" at bounding box center [211, 94] width 262 height 74
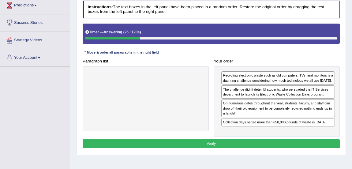
click at [256, 148] on button "Verify" at bounding box center [211, 143] width 257 height 9
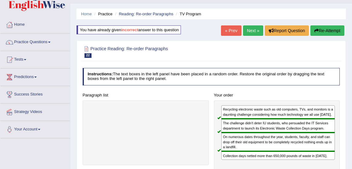
scroll to position [12, 0]
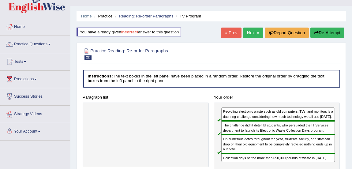
click at [251, 37] on link "Next »" at bounding box center [253, 33] width 20 height 10
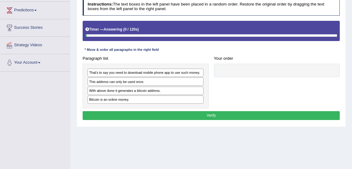
scroll to position [84, 0]
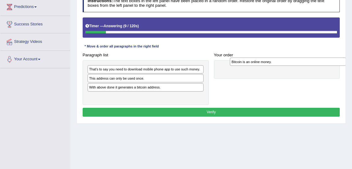
drag, startPoint x: 117, startPoint y: 98, endPoint x: 287, endPoint y: 64, distance: 173.3
click at [287, 64] on div "Bitcoin is an online money." at bounding box center [288, 62] width 116 height 8
click at [162, 70] on div "That's to say you need to download mobile phone app to use such money." at bounding box center [145, 69] width 116 height 8
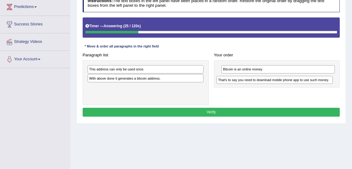
drag, startPoint x: 162, startPoint y: 70, endPoint x: 316, endPoint y: 83, distance: 154.4
click at [316, 83] on div "Paragraph list That's to say you need to download mobile phone app to use such …" at bounding box center [211, 77] width 262 height 54
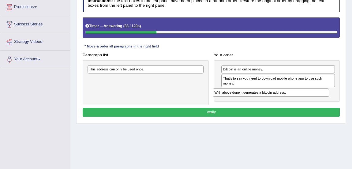
drag, startPoint x: 151, startPoint y: 78, endPoint x: 301, endPoint y: 98, distance: 151.3
click at [301, 98] on div "Paragraph list This address can only be used once. With above done it generates…" at bounding box center [211, 77] width 262 height 54
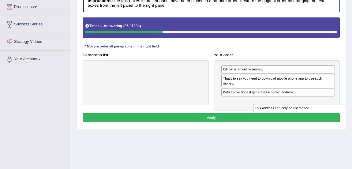
drag, startPoint x: 113, startPoint y: 68, endPoint x: 309, endPoint y: 116, distance: 201.9
click at [309, 116] on div "Instructions: The text boxes in the left panel have been placed in a random ord…" at bounding box center [211, 59] width 260 height 134
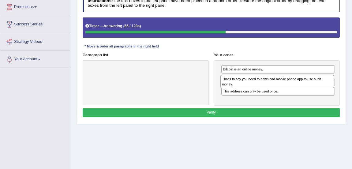
drag, startPoint x: 248, startPoint y: 79, endPoint x: 250, endPoint y: 109, distance: 29.4
click at [250, 109] on div "Instructions: The text boxes in the left panel have been placed in a random ord…" at bounding box center [211, 56] width 260 height 129
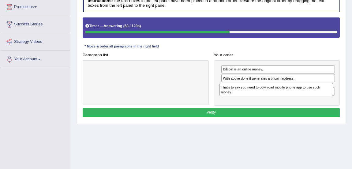
drag, startPoint x: 245, startPoint y: 91, endPoint x: 243, endPoint y: 105, distance: 14.2
click at [243, 105] on div "Instructions: The text boxes in the left panel have been placed in a random ord…" at bounding box center [211, 56] width 260 height 129
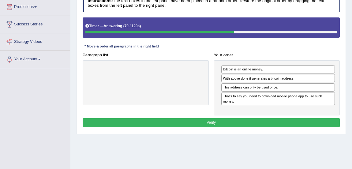
click at [234, 119] on button "Verify" at bounding box center [211, 122] width 257 height 9
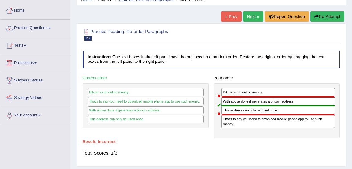
scroll to position [23, 0]
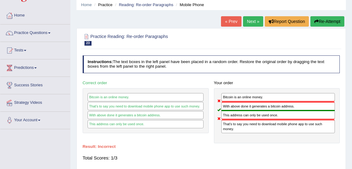
click at [333, 21] on button "Re-Attempt" at bounding box center [327, 21] width 34 height 10
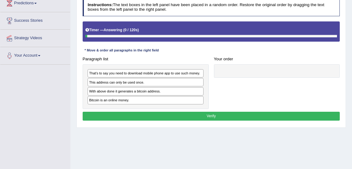
scroll to position [98, 0]
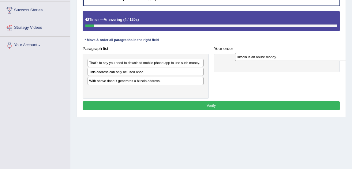
drag, startPoint x: 97, startPoint y: 100, endPoint x: 272, endPoint y: 69, distance: 177.8
click at [272, 61] on div "Bitcoin is an online money." at bounding box center [293, 57] width 116 height 8
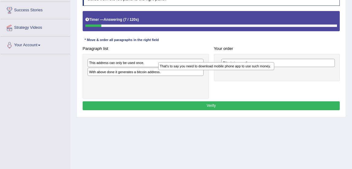
drag, startPoint x: 184, startPoint y: 75, endPoint x: 307, endPoint y: 89, distance: 124.3
click at [307, 89] on div "Paragraph list That's to say you need to download mobile phone app to use such …" at bounding box center [211, 71] width 262 height 54
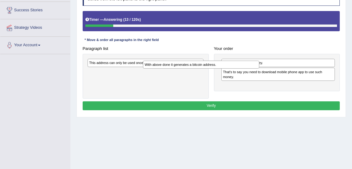
drag, startPoint x: 143, startPoint y: 84, endPoint x: 236, endPoint y: 81, distance: 92.7
click at [236, 81] on div "Paragraph list This address can only be used once. With above done it generates…" at bounding box center [211, 71] width 262 height 54
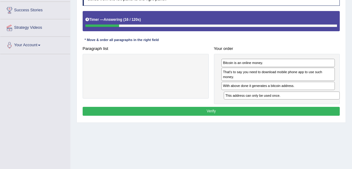
drag, startPoint x: 147, startPoint y: 73, endPoint x: 320, endPoint y: 115, distance: 178.4
click at [320, 115] on div "Instructions: The text boxes in the left panel have been placed in a random ord…" at bounding box center [211, 53] width 260 height 134
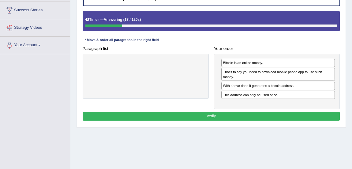
click at [277, 121] on button "Verify" at bounding box center [211, 116] width 257 height 9
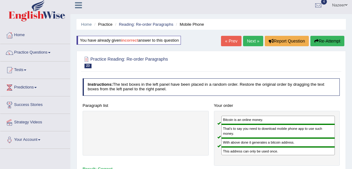
scroll to position [0, 0]
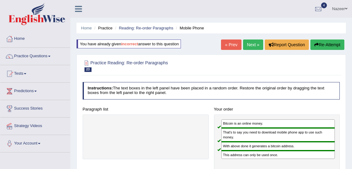
click at [252, 44] on link "Next »" at bounding box center [253, 44] width 20 height 10
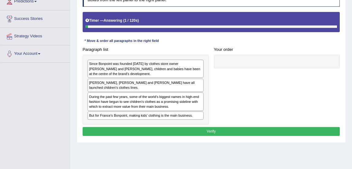
scroll to position [91, 0]
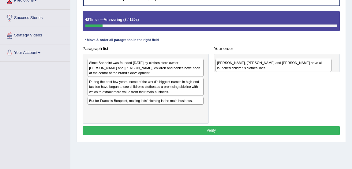
drag, startPoint x: 159, startPoint y: 87, endPoint x: 322, endPoint y: 64, distance: 164.4
click at [320, 64] on div "[PERSON_NAME], [PERSON_NAME] and [PERSON_NAME] have all launched children's clo…" at bounding box center [273, 65] width 116 height 13
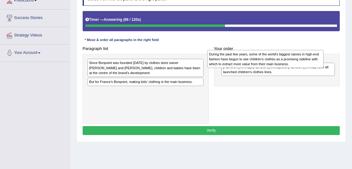
drag, startPoint x: 134, startPoint y: 86, endPoint x: 280, endPoint y: 59, distance: 148.1
click at [280, 59] on div "During the past few years, some of the world's biggest names in high-end fashio…" at bounding box center [265, 59] width 116 height 18
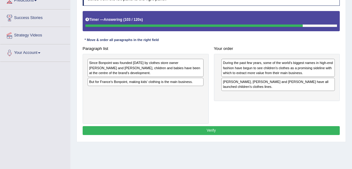
click at [127, 82] on div "But for France's Bonpoint, making kids' clothing is the main business." at bounding box center [145, 82] width 116 height 8
drag, startPoint x: 136, startPoint y: 68, endPoint x: 134, endPoint y: 72, distance: 5.2
click at [134, 72] on div "Since Bonpoint was founded [DATE] by clothes store owner [PERSON_NAME] and [PER…" at bounding box center [145, 68] width 116 height 18
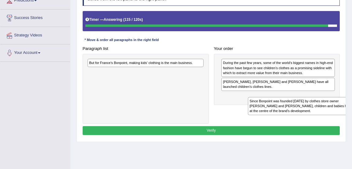
drag, startPoint x: 133, startPoint y: 68, endPoint x: 321, endPoint y: 106, distance: 192.6
click at [321, 106] on div "Since Bonpoint was founded 40 years ago by clothes store owner Marie-France and…" at bounding box center [306, 106] width 116 height 18
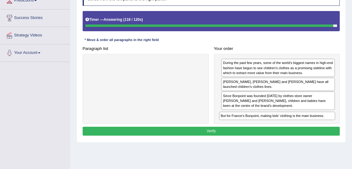
drag, startPoint x: 133, startPoint y: 64, endPoint x: 291, endPoint y: 128, distance: 170.2
click at [291, 128] on div "Instructions: The text boxes in the left panel have been placed in a random ord…" at bounding box center [211, 63] width 260 height 154
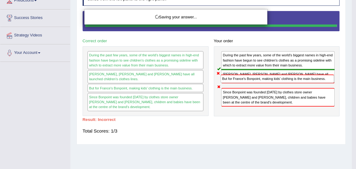
drag, startPoint x: 268, startPoint y: 115, endPoint x: 269, endPoint y: 94, distance: 20.6
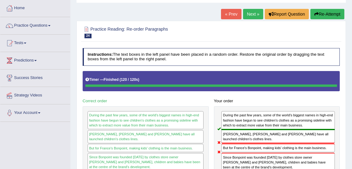
scroll to position [27, 0]
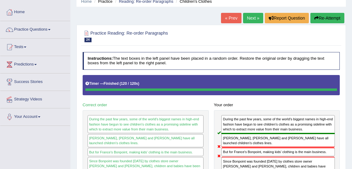
click at [256, 15] on link "Next »" at bounding box center [253, 18] width 20 height 10
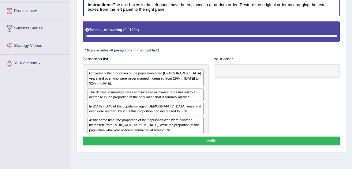
scroll to position [81, 0]
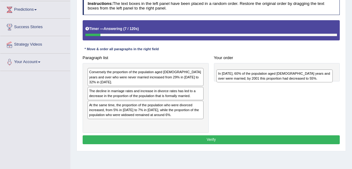
drag, startPoint x: 113, startPoint y: 101, endPoint x: 268, endPoint y: 77, distance: 157.3
click at [267, 77] on div "In 1986, 60% of the population aged 15 years and over were married; by 2001 thi…" at bounding box center [274, 75] width 116 height 13
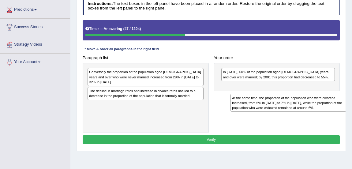
drag, startPoint x: 131, startPoint y: 102, endPoint x: 319, endPoint y: 100, distance: 187.8
click at [318, 101] on div "At the same time, the proportion of the population who were divorced increased,…" at bounding box center [288, 103] width 116 height 18
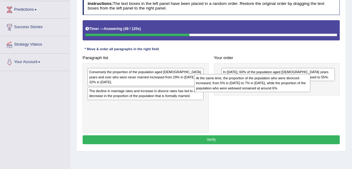
drag, startPoint x: 138, startPoint y: 102, endPoint x: 272, endPoint y: 84, distance: 134.8
click at [272, 84] on div "At the same time, the proportion of the population who were divorced increased,…" at bounding box center [252, 83] width 116 height 18
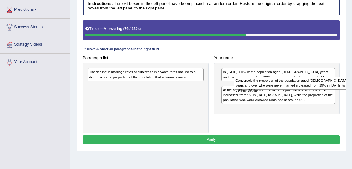
drag, startPoint x: 114, startPoint y: 75, endPoint x: 290, endPoint y: 87, distance: 176.7
click at [290, 87] on div "Conversely the proportion of the population aged 15 years and over who were nev…" at bounding box center [292, 82] width 116 height 13
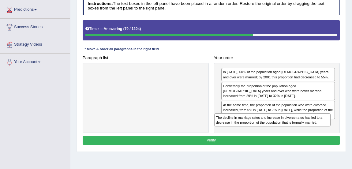
drag, startPoint x: 141, startPoint y: 73, endPoint x: 298, endPoint y: 128, distance: 167.1
click at [298, 128] on div "Paragraph list The decline in marriage rates and increase in divorce rates has …" at bounding box center [211, 93] width 262 height 80
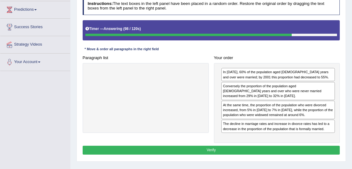
click at [197, 146] on button "Verify" at bounding box center [211, 150] width 257 height 9
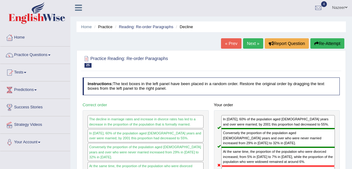
scroll to position [0, 0]
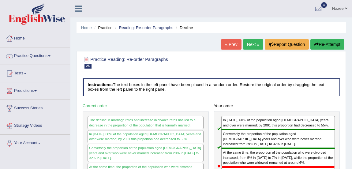
click at [251, 43] on link "Next »" at bounding box center [253, 44] width 20 height 10
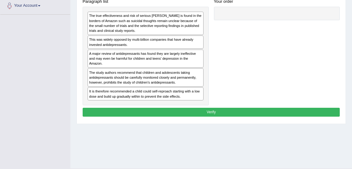
scroll to position [139, 0]
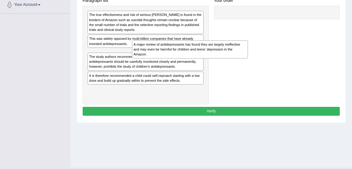
drag, startPoint x: 113, startPoint y: 56, endPoint x: 269, endPoint y: 43, distance: 156.6
click at [248, 45] on div "A major review of antidepressants has found they are largely ineffective and ma…" at bounding box center [190, 49] width 116 height 18
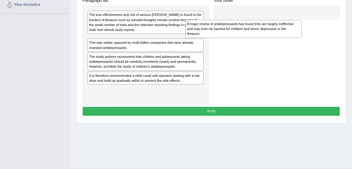
drag, startPoint x: 107, startPoint y: 57, endPoint x: 275, endPoint y: 12, distance: 174.1
click at [274, 20] on div "A major review of antidepressants has found they are largely ineffective and ma…" at bounding box center [243, 29] width 116 height 18
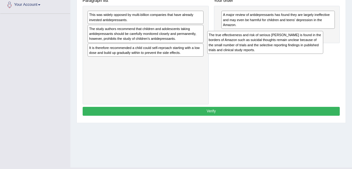
drag, startPoint x: 158, startPoint y: 22, endPoint x: 299, endPoint y: 49, distance: 144.4
click at [299, 49] on div "The true effectiveness and risk of serious harms is found in the borders of Ama…" at bounding box center [265, 42] width 116 height 23
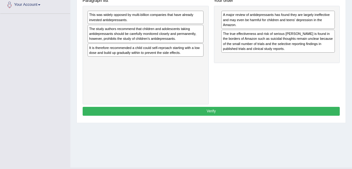
drag, startPoint x: 193, startPoint y: 39, endPoint x: 252, endPoint y: 61, distance: 63.7
click at [203, 43] on div "The study authors recommend that children and adolescents taking antidepressant…" at bounding box center [145, 34] width 116 height 18
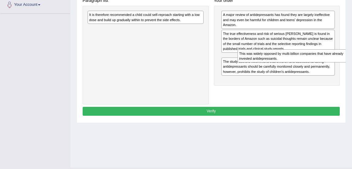
drag, startPoint x: 106, startPoint y: 17, endPoint x: 281, endPoint y: 63, distance: 181.2
click at [283, 64] on div "Paragraph list This was widely opposed by multi-billion companies that have alr…" at bounding box center [211, 50] width 262 height 108
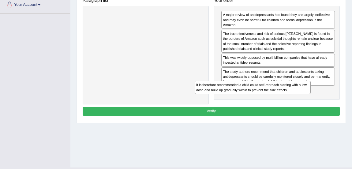
drag, startPoint x: 150, startPoint y: 16, endPoint x: 288, endPoint y: 102, distance: 162.9
click at [288, 102] on div "Paragraph list It is therefore recommended a child could self-reproach starting…" at bounding box center [211, 50] width 262 height 108
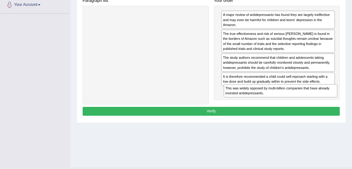
drag, startPoint x: 242, startPoint y: 60, endPoint x: 247, endPoint y: 107, distance: 46.7
click at [247, 107] on div "Instructions: The text boxes in the left panel have been placed in a random ord…" at bounding box center [211, 29] width 260 height 182
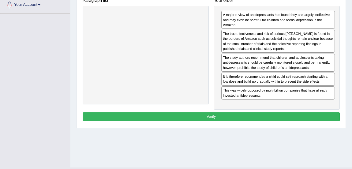
click at [237, 115] on button "Verify" at bounding box center [211, 116] width 257 height 9
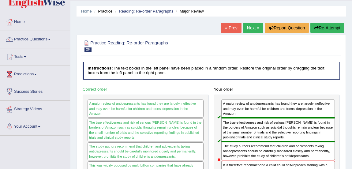
scroll to position [0, 0]
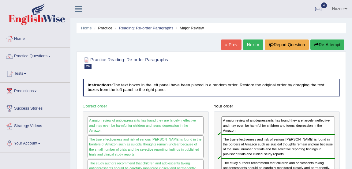
click at [253, 45] on link "Next »" at bounding box center [253, 44] width 20 height 10
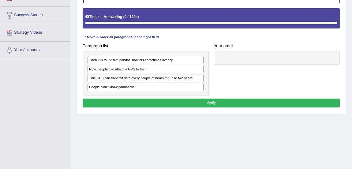
scroll to position [108, 0]
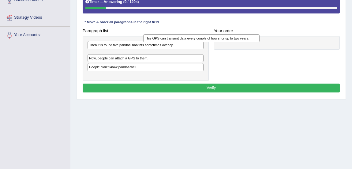
drag, startPoint x: 180, startPoint y: 63, endPoint x: 260, endPoint y: 39, distance: 82.8
click at [259, 39] on div "This GPS can transmit data every couple of hours for up to two years." at bounding box center [201, 38] width 116 height 8
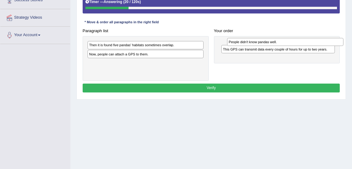
drag, startPoint x: 105, startPoint y: 62, endPoint x: 272, endPoint y: 43, distance: 167.8
click at [272, 43] on div "People didn't know pandas well." at bounding box center [285, 42] width 116 height 8
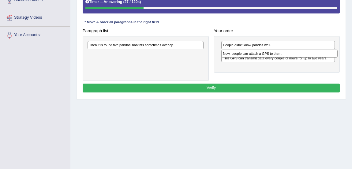
drag, startPoint x: 138, startPoint y: 53, endPoint x: 296, endPoint y: 57, distance: 158.8
click at [296, 57] on div "Now, people can attach a GPS to them." at bounding box center [279, 54] width 116 height 8
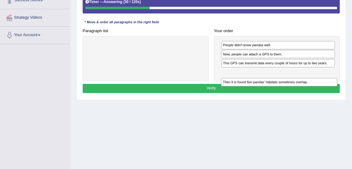
drag, startPoint x: 135, startPoint y: 46, endPoint x: 298, endPoint y: 87, distance: 168.2
click at [298, 87] on div "Instructions: The text boxes in the left panel have been placed in a random ord…" at bounding box center [211, 32] width 260 height 129
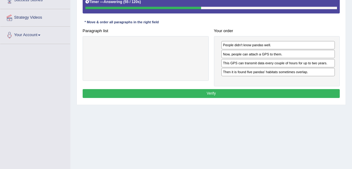
click at [287, 95] on button "Verify" at bounding box center [211, 93] width 257 height 9
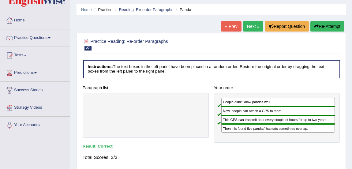
scroll to position [18, 0]
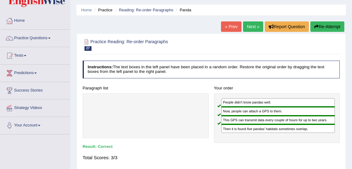
click at [256, 28] on link "Next »" at bounding box center [253, 26] width 20 height 10
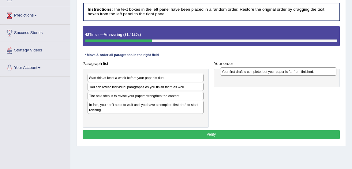
drag, startPoint x: 104, startPoint y: 96, endPoint x: 262, endPoint y: 73, distance: 158.9
click at [262, 73] on div "Your first draft is complete, but your paper is far from finished." at bounding box center [278, 71] width 116 height 8
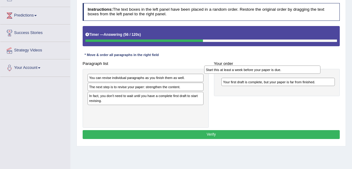
drag, startPoint x: 114, startPoint y: 76, endPoint x: 254, endPoint y: 71, distance: 140.2
click at [253, 70] on div "Start this at least a week before your paper is due." at bounding box center [262, 69] width 116 height 8
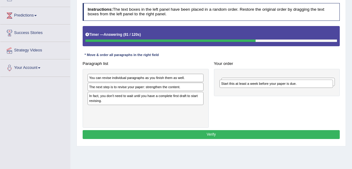
drag, startPoint x: 256, startPoint y: 76, endPoint x: 256, endPoint y: 91, distance: 14.7
click at [256, 88] on div "Start this at least a week before your paper is due." at bounding box center [275, 84] width 113 height 8
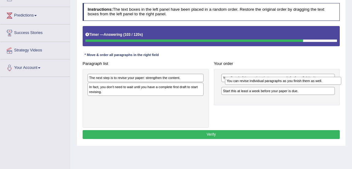
drag, startPoint x: 131, startPoint y: 77, endPoint x: 295, endPoint y: 84, distance: 164.7
click at [295, 84] on div "You can revise individual paragraphs as you finish them as well." at bounding box center [283, 81] width 116 height 8
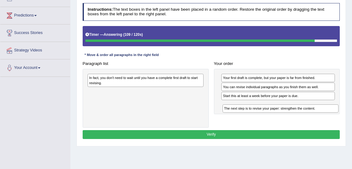
drag, startPoint x: 158, startPoint y: 79, endPoint x: 323, endPoint y: 117, distance: 170.1
click at [323, 117] on div "Paragraph list The next step is to revise your paper: strengthen the content. I…" at bounding box center [211, 93] width 262 height 69
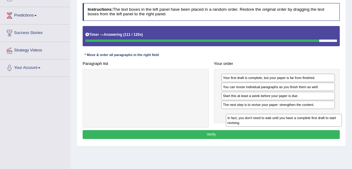
drag, startPoint x: 161, startPoint y: 80, endPoint x: 328, endPoint y: 128, distance: 173.9
click at [328, 128] on div "Instructions: The text boxes in the left panel have been placed in a random ord…" at bounding box center [211, 72] width 260 height 143
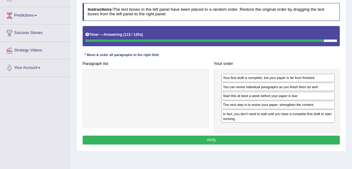
click at [243, 137] on button "Verify" at bounding box center [211, 140] width 257 height 9
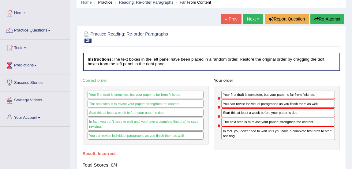
scroll to position [24, 0]
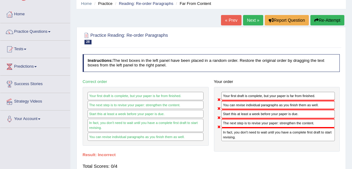
click at [332, 23] on button "Re-Attempt" at bounding box center [327, 20] width 34 height 10
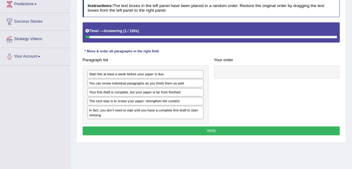
scroll to position [86, 0]
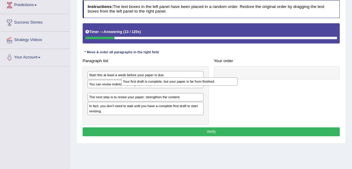
drag, startPoint x: 104, startPoint y: 104, endPoint x: 200, endPoint y: 86, distance: 98.1
click at [193, 86] on div "Your first draft is complete, but your paper is far from finished." at bounding box center [179, 81] width 116 height 8
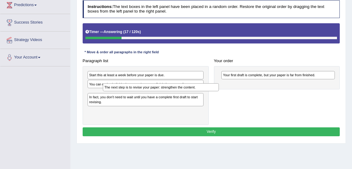
drag, startPoint x: 129, startPoint y: 107, endPoint x: 152, endPoint y: 105, distance: 23.0
click at [152, 105] on div "Start this at least a week before your paper is due. You can revise individual …" at bounding box center [146, 95] width 126 height 59
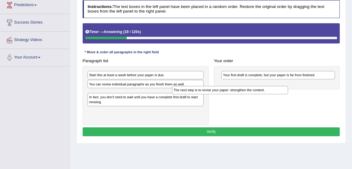
drag, startPoint x: 110, startPoint y: 105, endPoint x: 237, endPoint y: 100, distance: 126.7
click at [233, 101] on div "Paragraph list Start this at least a week before your paper is due. You can rev…" at bounding box center [211, 90] width 262 height 69
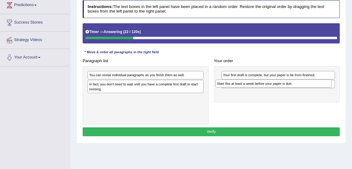
drag, startPoint x: 136, startPoint y: 87, endPoint x: 290, endPoint y: 102, distance: 154.2
click at [288, 100] on div "Paragraph list Start this at least a week before your paper is due. You can rev…" at bounding box center [211, 90] width 262 height 69
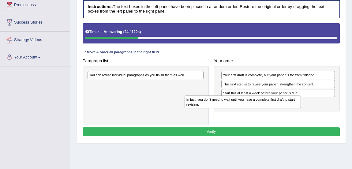
drag, startPoint x: 141, startPoint y: 97, endPoint x: 257, endPoint y: 119, distance: 117.8
click at [257, 109] on div "In fact, you don't need to wait until you have a complete first draft to start …" at bounding box center [242, 101] width 116 height 13
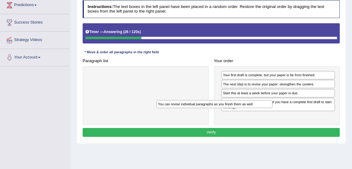
drag, startPoint x: 154, startPoint y: 88, endPoint x: 266, endPoint y: 136, distance: 122.0
click at [266, 125] on div "Paragraph list You can revise individual paragraphs as you finish them as well.…" at bounding box center [211, 90] width 262 height 69
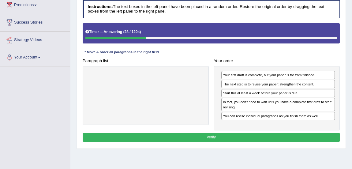
click at [251, 142] on button "Verify" at bounding box center [211, 137] width 257 height 9
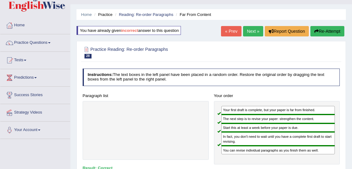
scroll to position [8, 0]
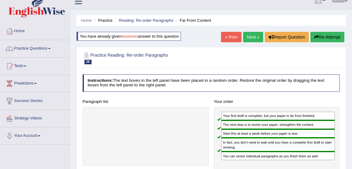
click at [251, 39] on link "Next »" at bounding box center [253, 37] width 20 height 10
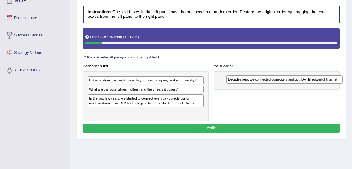
drag, startPoint x: 162, startPoint y: 87, endPoint x: 327, endPoint y: 79, distance: 164.7
click at [327, 79] on div "Decades ago, we connected computers and got today's powerful Internet." at bounding box center [284, 79] width 116 height 8
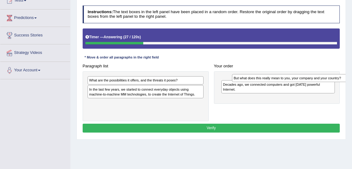
drag, startPoint x: 145, startPoint y: 80, endPoint x: 329, endPoint y: 80, distance: 183.5
click at [329, 80] on div "But what does this really mean to you, your company and your country?" at bounding box center [290, 78] width 116 height 8
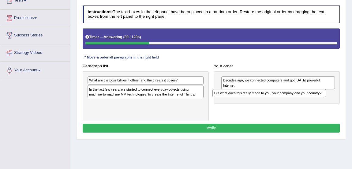
drag, startPoint x: 291, startPoint y: 80, endPoint x: 283, endPoint y: 98, distance: 19.7
click at [283, 98] on div "But what does this really mean to you, your company and your country? Decades a…" at bounding box center [277, 87] width 126 height 32
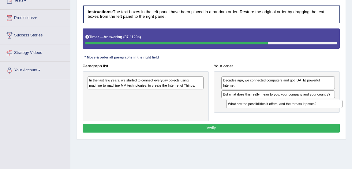
drag, startPoint x: 151, startPoint y: 80, endPoint x: 318, endPoint y: 108, distance: 169.4
click at [318, 109] on div "Paragraph list What are the possibilities it offers, and the threats it poses? …" at bounding box center [211, 91] width 262 height 60
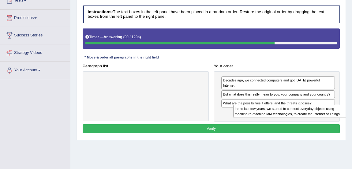
drag, startPoint x: 127, startPoint y: 83, endPoint x: 299, endPoint y: 119, distance: 175.9
click at [299, 119] on div "Paragraph list In the last few years, we started to connect everyday objects us…" at bounding box center [211, 91] width 262 height 60
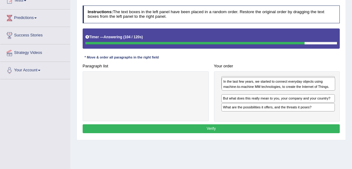
drag, startPoint x: 288, startPoint y: 108, endPoint x: 290, endPoint y: 85, distance: 22.7
click at [290, 85] on div "In the last few years, we started to connect everyday objects using machine-to-…" at bounding box center [277, 83] width 113 height 13
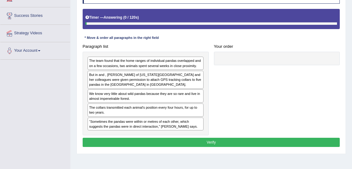
scroll to position [93, 0]
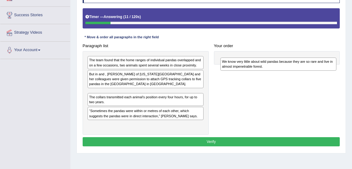
drag, startPoint x: 134, startPoint y: 95, endPoint x: 289, endPoint y: 56, distance: 159.1
click at [291, 63] on div "We know very little about wild pandas because they are so rare and live in almo…" at bounding box center [278, 64] width 116 height 13
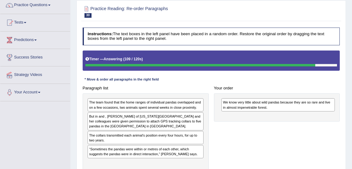
scroll to position [35, 0]
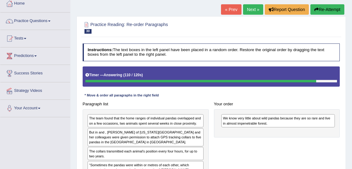
click at [334, 11] on button "Re-Attempt" at bounding box center [327, 9] width 34 height 10
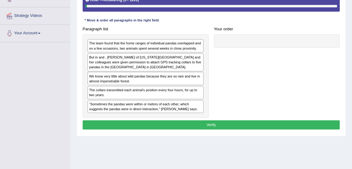
scroll to position [127, 0]
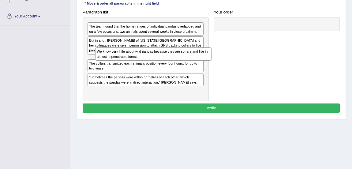
drag, startPoint x: 114, startPoint y: 63, endPoint x: 219, endPoint y: 58, distance: 104.4
click at [219, 58] on div "Paragraph list The team found that the home ranges of individual pandas overlap…" at bounding box center [211, 54] width 262 height 93
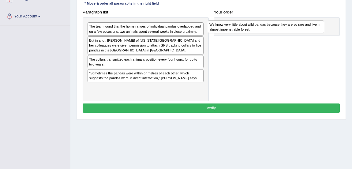
drag, startPoint x: 120, startPoint y: 65, endPoint x: 263, endPoint y: 32, distance: 146.4
click at [263, 32] on div "We know very little about wild pandas because they are so rare and live in almo…" at bounding box center [266, 26] width 116 height 13
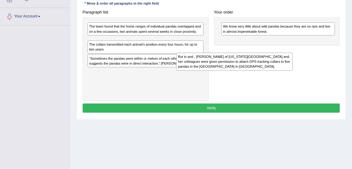
drag, startPoint x: 138, startPoint y: 43, endPoint x: 251, endPoint y: 69, distance: 116.3
click at [251, 69] on div "But in and , [PERSON_NAME] of [US_STATE][GEOGRAPHIC_DATA] and her colleagues we…" at bounding box center [234, 62] width 116 height 18
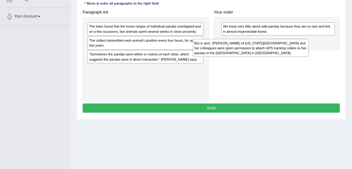
drag, startPoint x: 124, startPoint y: 46, endPoint x: 279, endPoint y: 55, distance: 155.4
click at [279, 55] on div "But in and , [PERSON_NAME] of [US_STATE][GEOGRAPHIC_DATA] and her colleagues we…" at bounding box center [251, 48] width 116 height 18
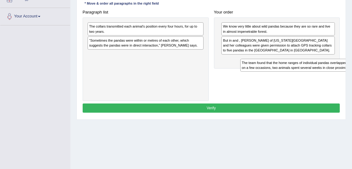
drag, startPoint x: 125, startPoint y: 29, endPoint x: 304, endPoint y: 73, distance: 184.3
click at [304, 73] on div "Paragraph list The team found that the home ranges of individual pandas overlap…" at bounding box center [211, 54] width 262 height 93
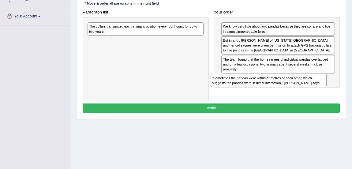
drag, startPoint x: 165, startPoint y: 42, endPoint x: 311, endPoint y: 91, distance: 154.0
click at [311, 91] on div "Paragraph list The collars transmitted each animal’s position every four hours,…" at bounding box center [211, 54] width 262 height 93
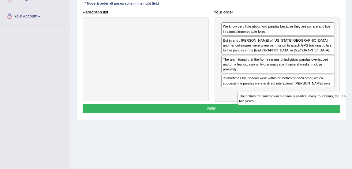
drag, startPoint x: 133, startPoint y: 28, endPoint x: 310, endPoint y: 113, distance: 196.5
click at [311, 113] on div "Instructions: The text boxes in the left panel have been placed in a random ord…" at bounding box center [211, 33] width 260 height 168
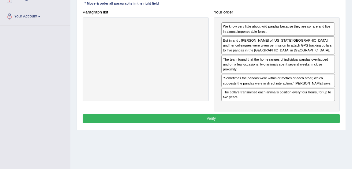
click at [269, 116] on button "Verify" at bounding box center [211, 118] width 257 height 9
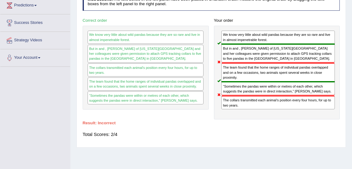
scroll to position [84, 0]
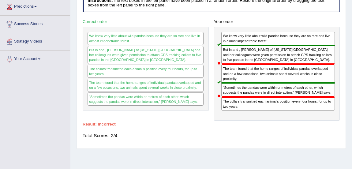
click at [162, 136] on div "Total Scores: 2/4" at bounding box center [211, 135] width 257 height 13
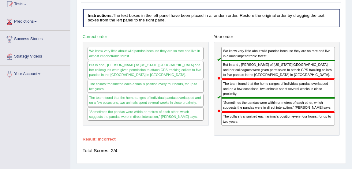
scroll to position [67, 0]
